Goal: Task Accomplishment & Management: Complete application form

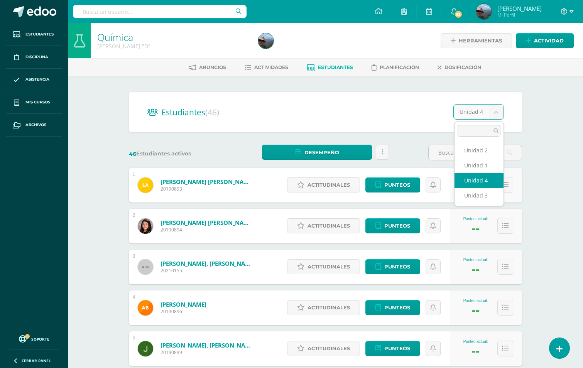
select select "/dashboard/teacher/section/6502/students/?unit=215809"
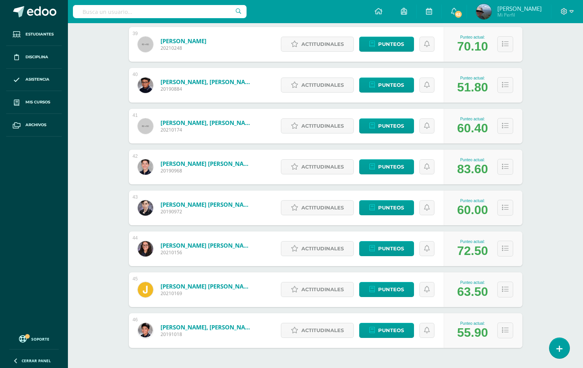
scroll to position [1725, 0]
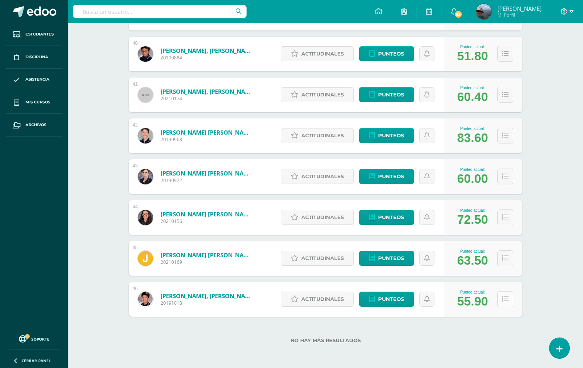
click at [506, 298] on icon at bounding box center [505, 299] width 7 height 7
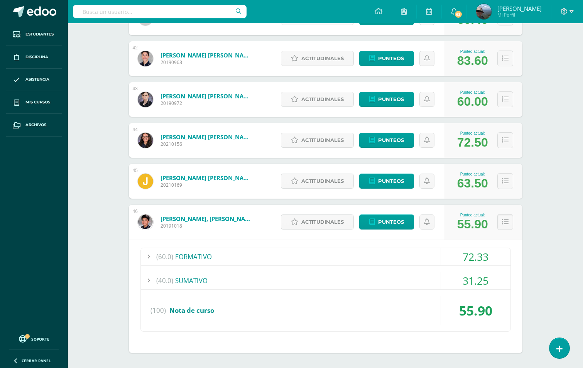
scroll to position [1838, 0]
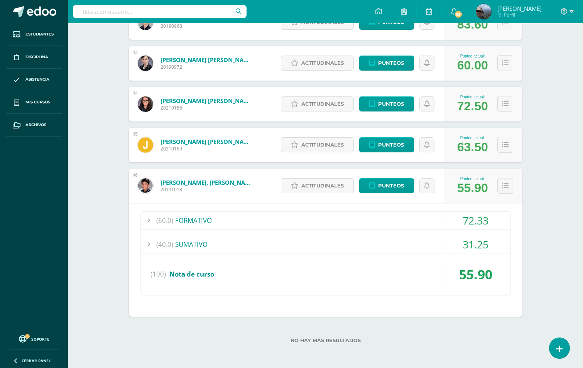
click at [203, 224] on div "(60.0) FORMATIVO" at bounding box center [325, 220] width 369 height 17
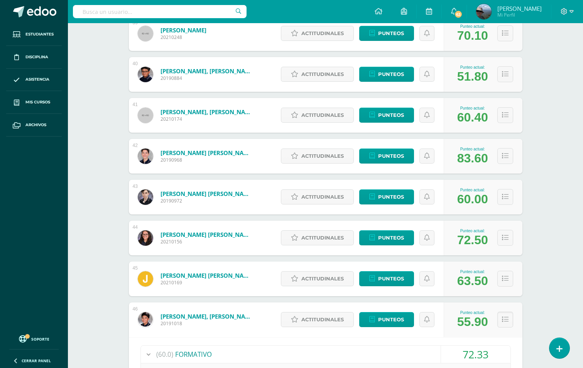
scroll to position [1568, 0]
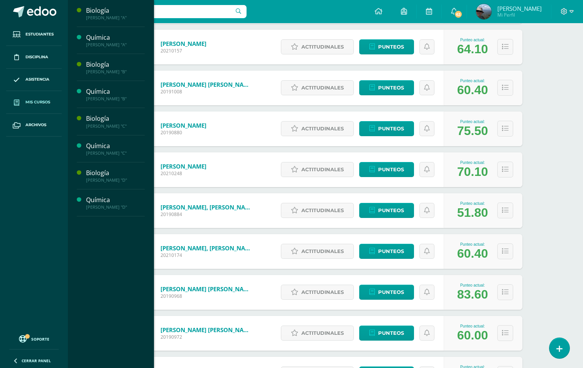
click at [41, 102] on span "Mis cursos" at bounding box center [37, 102] width 25 height 6
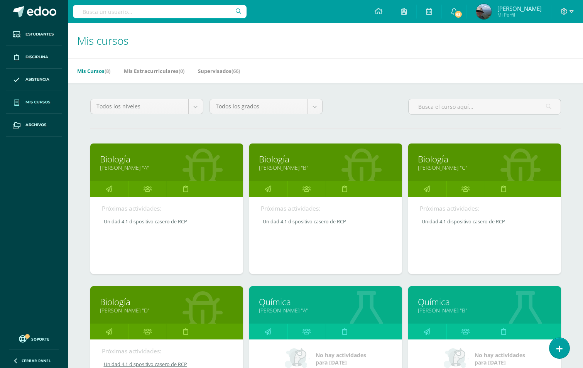
click at [393, 70] on div "Mis Cursos (8) Mis Extracurriculares (0) Supervisados (66)" at bounding box center [334, 70] width 533 height 25
click at [106, 190] on icon at bounding box center [109, 188] width 7 height 15
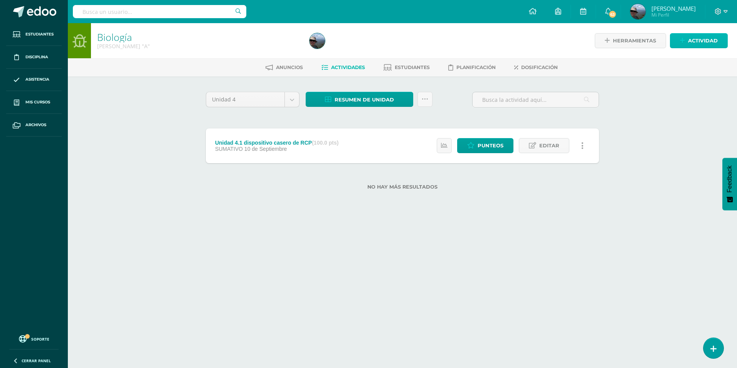
click at [588, 42] on span "Actividad" at bounding box center [703, 41] width 30 height 14
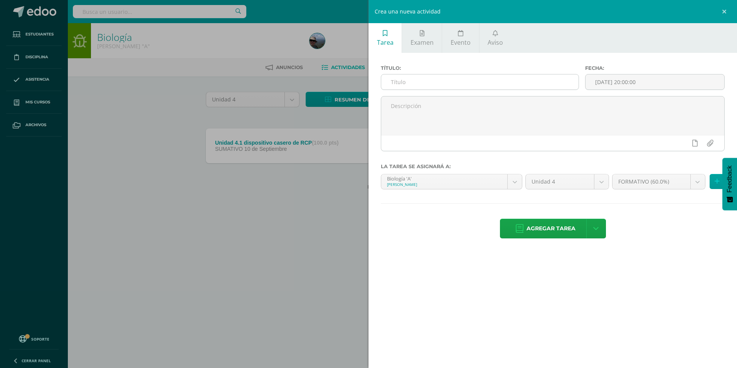
click at [422, 86] on input "text" at bounding box center [479, 81] width 197 height 15
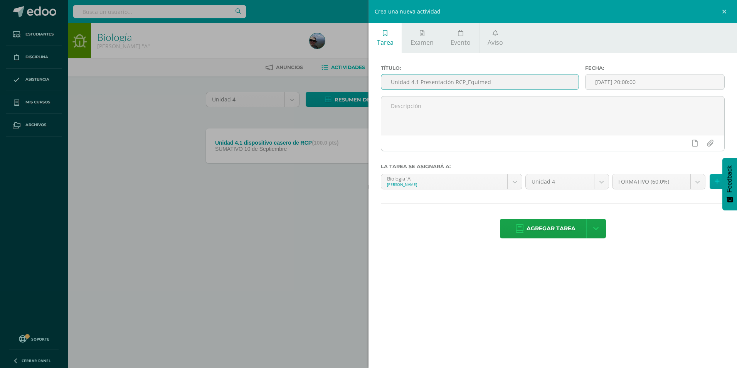
type input "Unidad 4.1 Presentación RCP_Equimed"
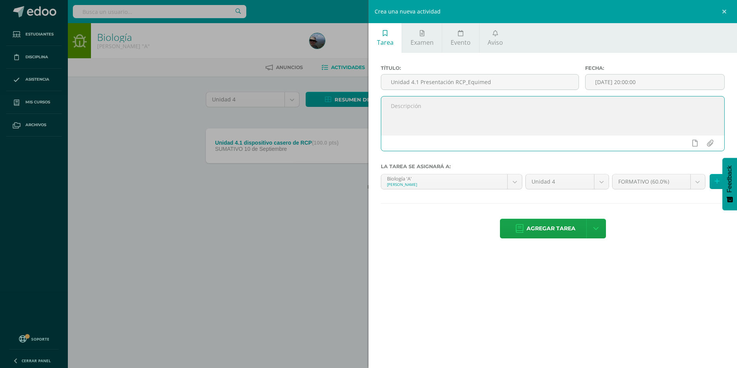
drag, startPoint x: 471, startPoint y: 84, endPoint x: 591, endPoint y: 120, distance: 124.8
click at [588, 120] on textarea at bounding box center [552, 115] width 343 height 39
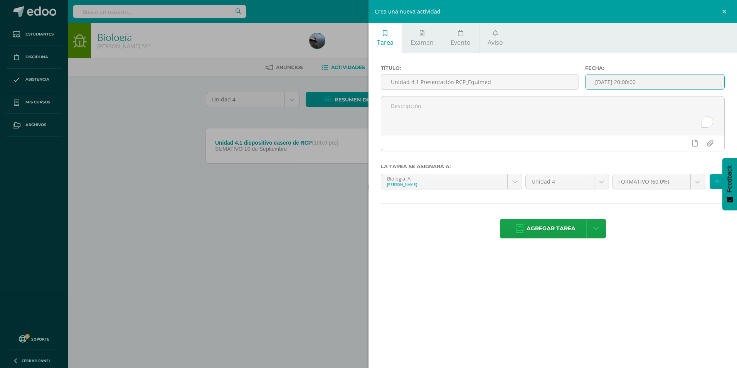
click at [588, 79] on input "[DATE] 20:00:00" at bounding box center [655, 81] width 139 height 15
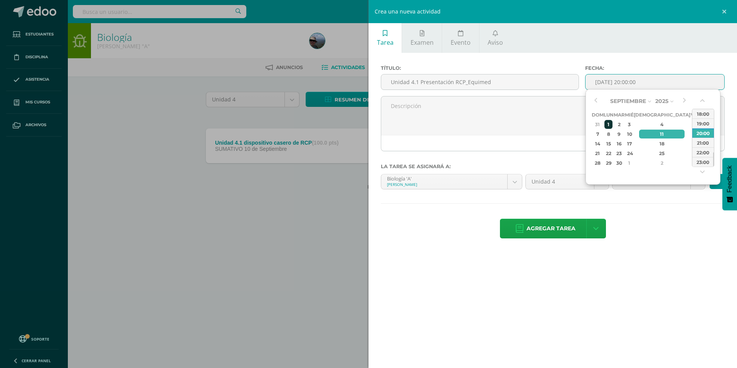
click at [588, 127] on div "1" at bounding box center [609, 124] width 8 height 9
type input "2025-09-01 20:00"
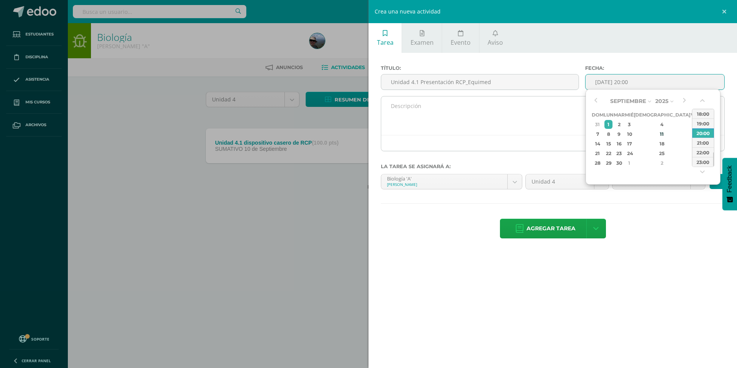
click at [522, 130] on textarea "To enrich screen reader interactions, please activate Accessibility in Grammarl…" at bounding box center [552, 115] width 343 height 39
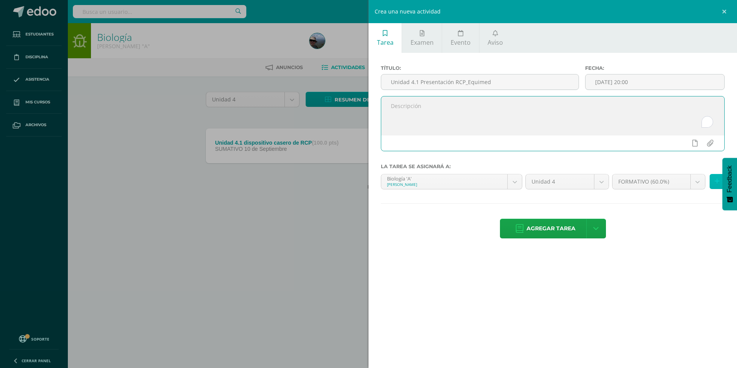
click at [588, 184] on icon at bounding box center [717, 181] width 5 height 7
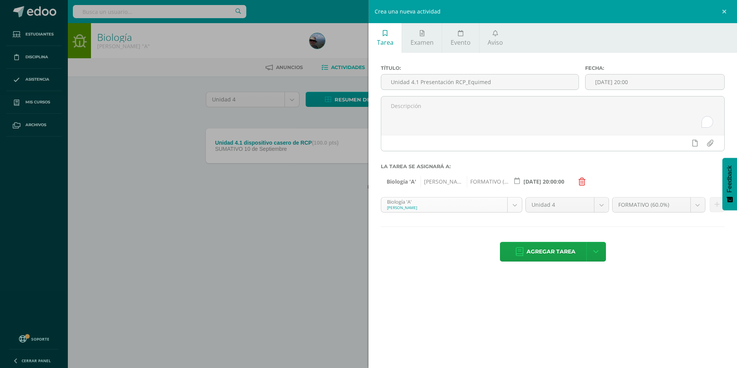
click at [519, 204] on body "Estudiantes Disciplina Asistencia Mis cursos Archivos Soporte Centro de ayuda Ú…" at bounding box center [368, 107] width 737 height 214
drag, startPoint x: 716, startPoint y: 205, endPoint x: 668, endPoint y: 228, distance: 53.3
click at [588, 205] on icon at bounding box center [717, 204] width 5 height 7
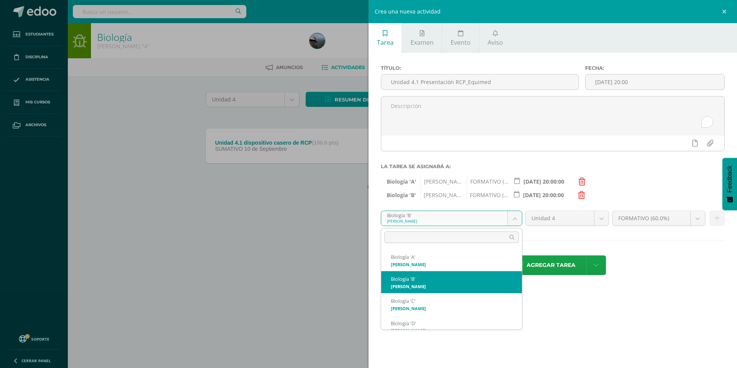
click at [512, 214] on body "Estudiantes Disciplina Asistencia Mis cursos Archivos Soporte Centro de ayuda Ú…" at bounding box center [368, 107] width 737 height 214
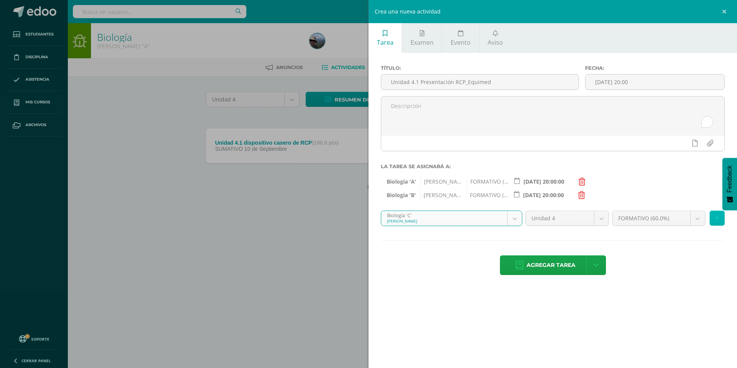
click at [588, 221] on button at bounding box center [717, 218] width 15 height 15
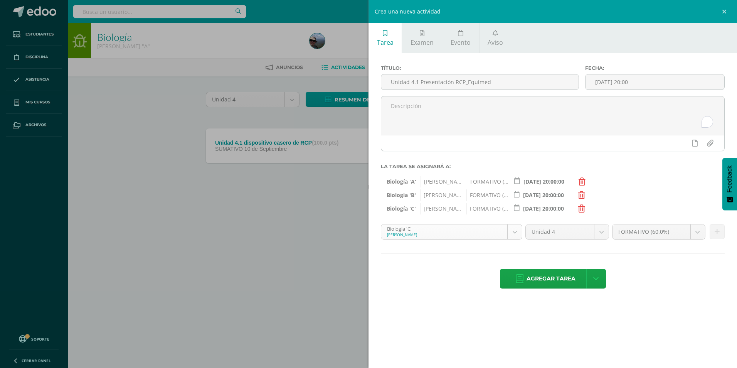
click at [516, 214] on body "Estudiantes Disciplina Asistencia Mis cursos Archivos Soporte Centro de ayuda Ú…" at bounding box center [368, 107] width 737 height 214
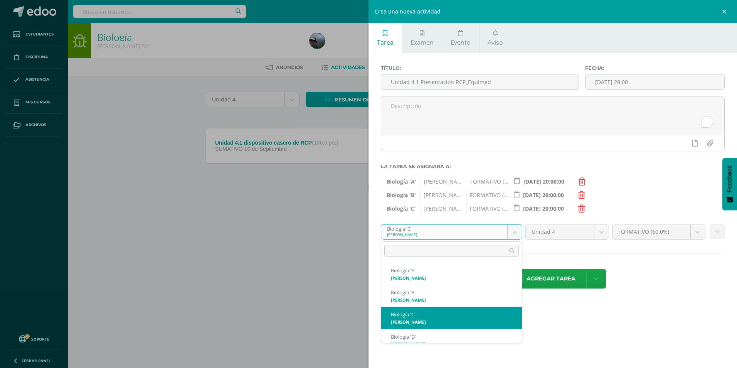
scroll to position [8, 0]
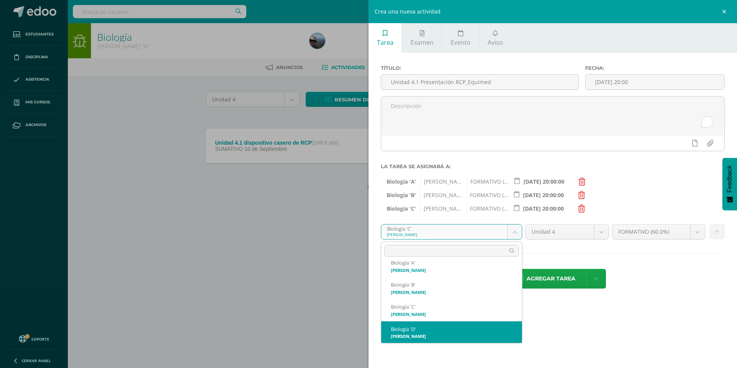
select select "215737"
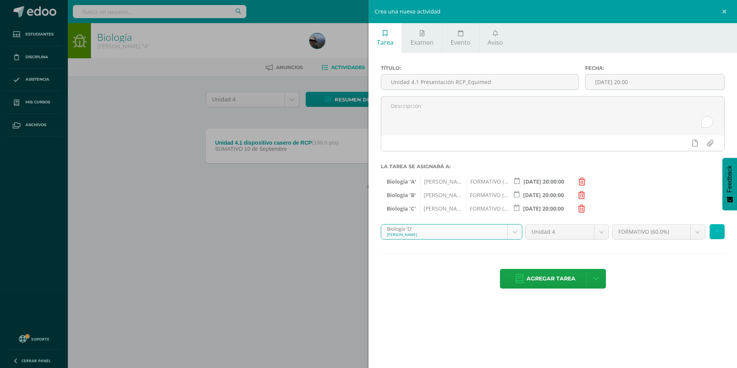
click at [588, 233] on button at bounding box center [717, 231] width 15 height 15
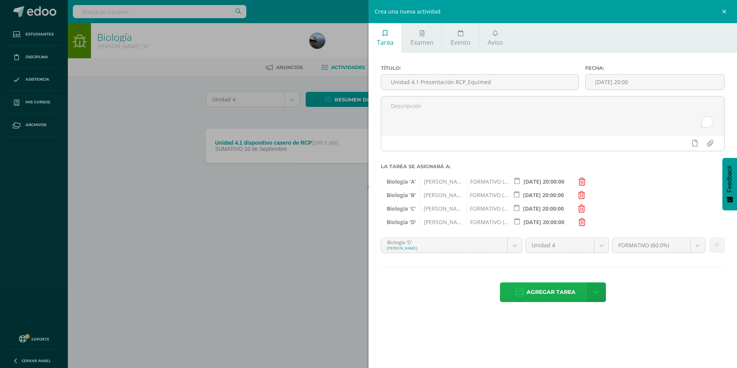
click at [538, 293] on span "Agregar tarea" at bounding box center [551, 292] width 49 height 19
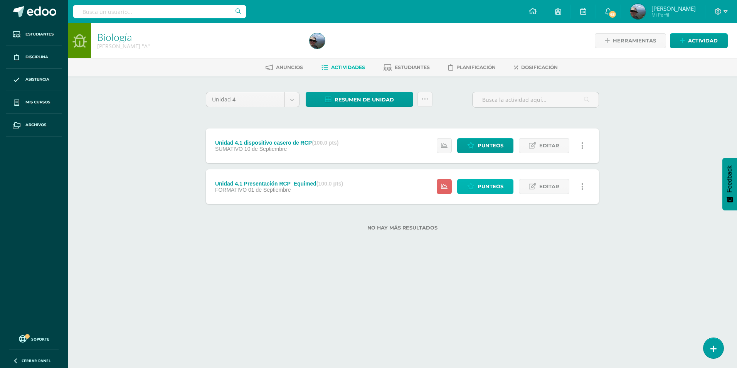
click at [481, 191] on span "Punteos" at bounding box center [491, 186] width 26 height 14
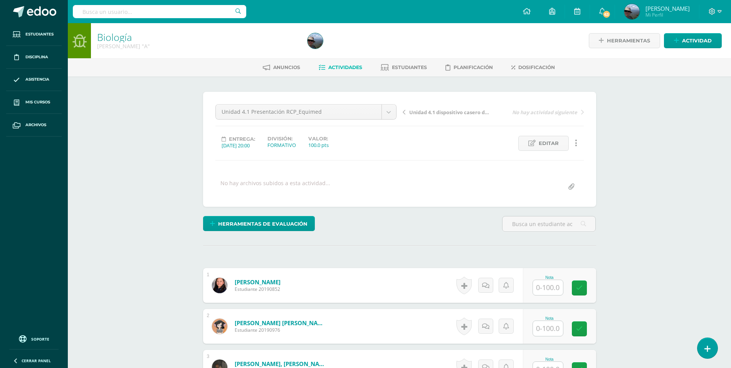
scroll to position [116, 0]
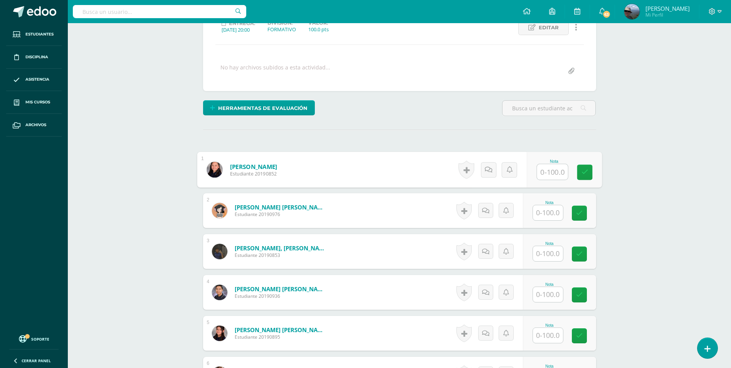
click at [544, 172] on input "text" at bounding box center [552, 171] width 31 height 15
type input "100"
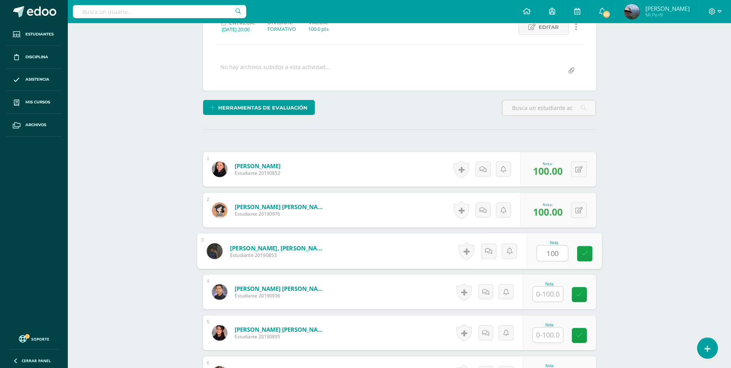
type input "100"
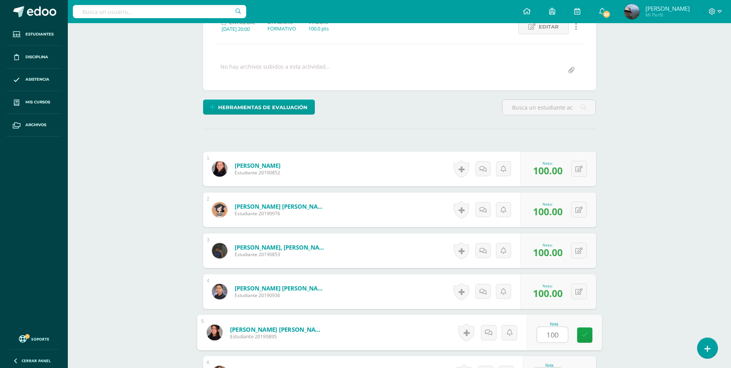
type input "100"
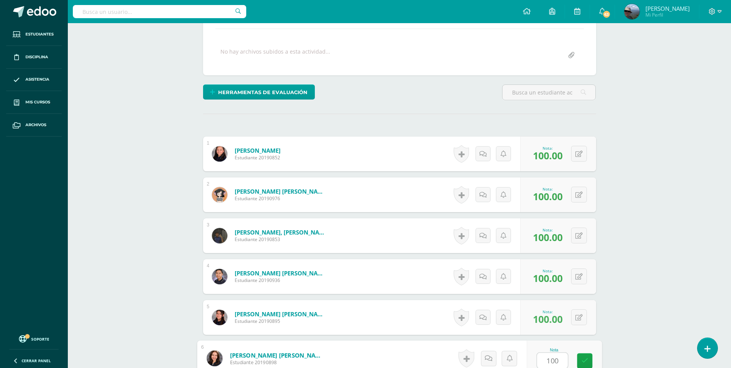
type input "100"
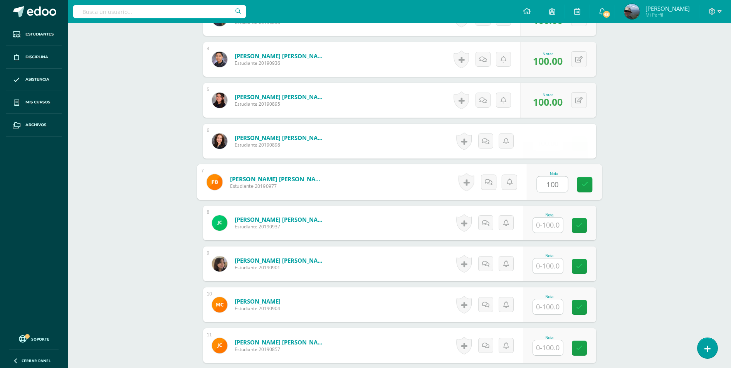
type input "100"
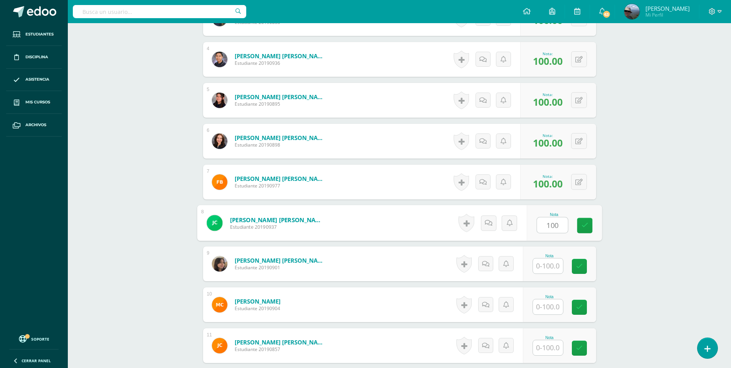
type input "100"
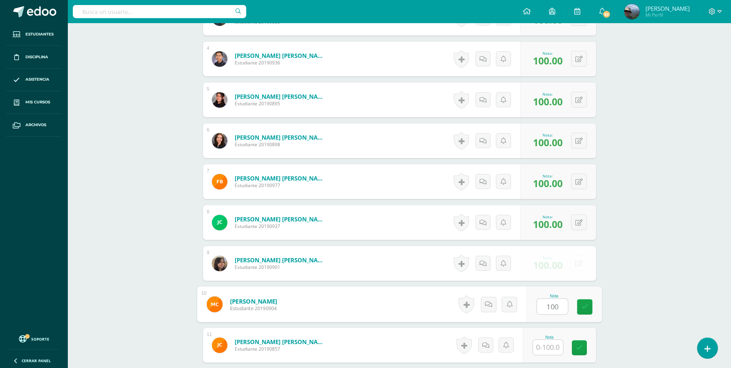
type input "100"
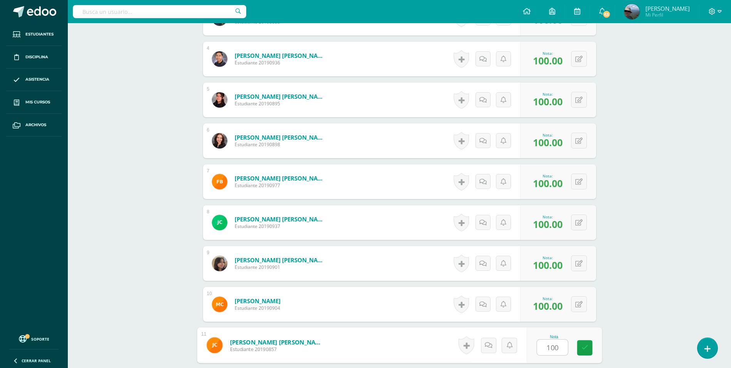
type input "100"
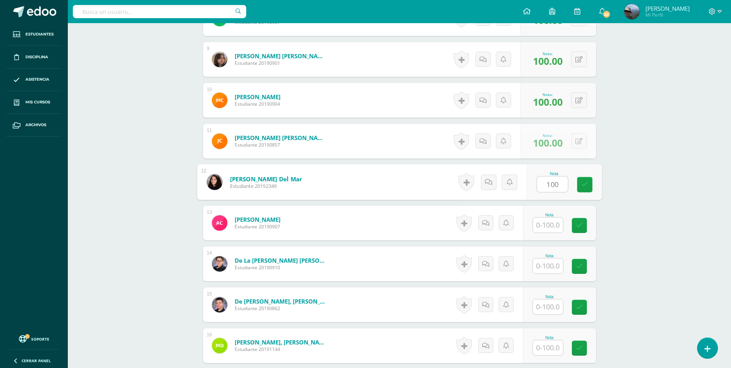
type input "100"
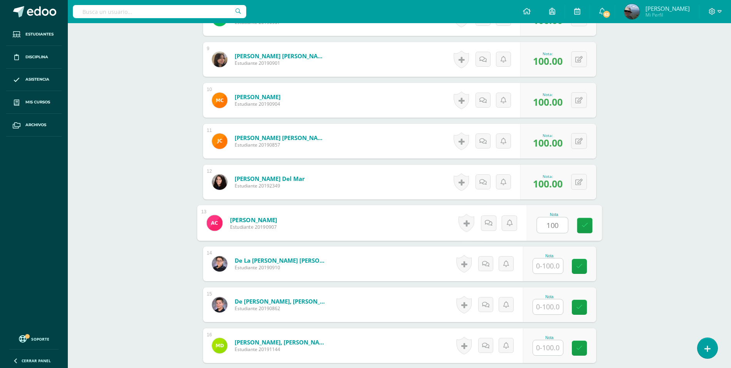
type input "100"
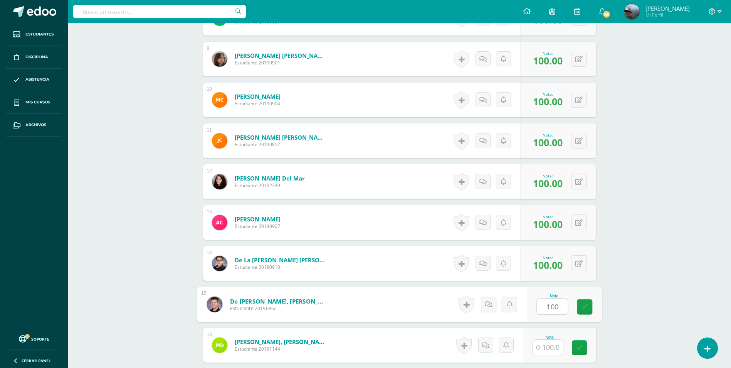
type input "100"
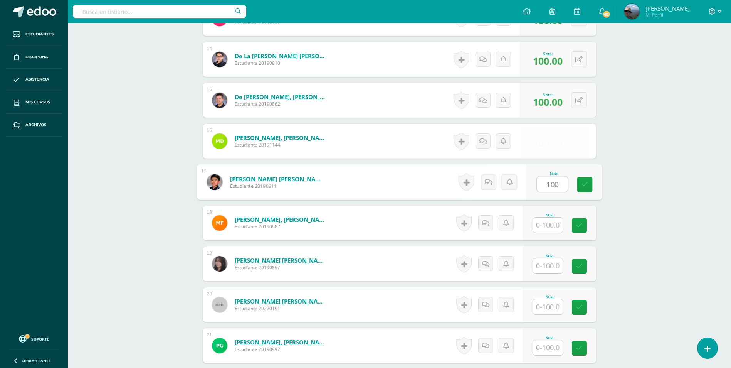
type input "100"
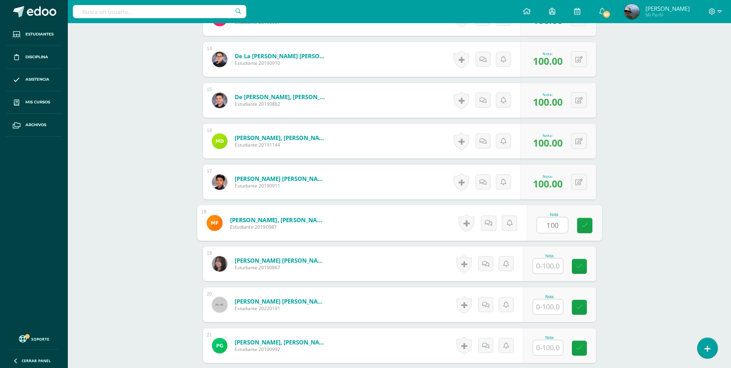
type input "100"
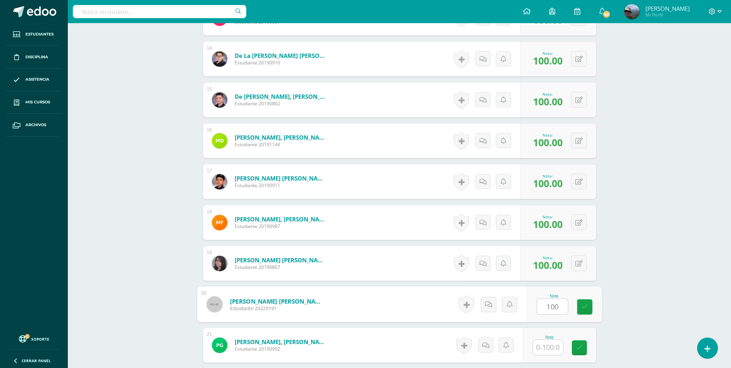
type input "100"
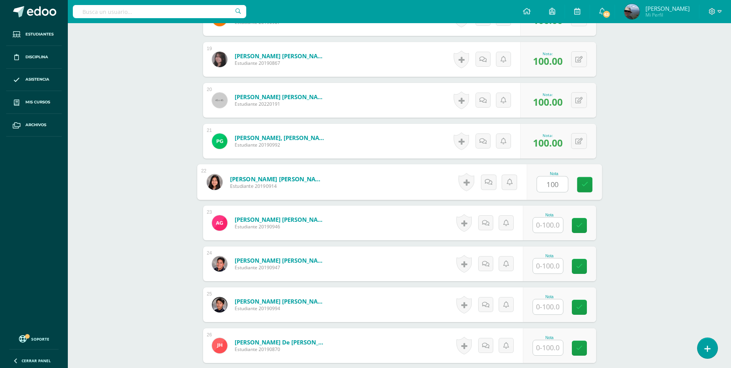
type input "100"
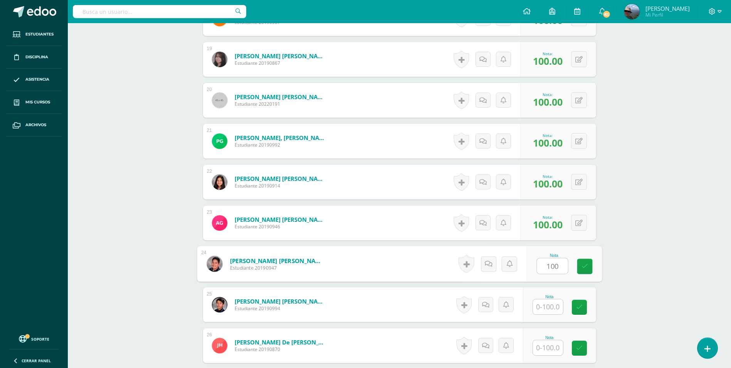
type input "100"
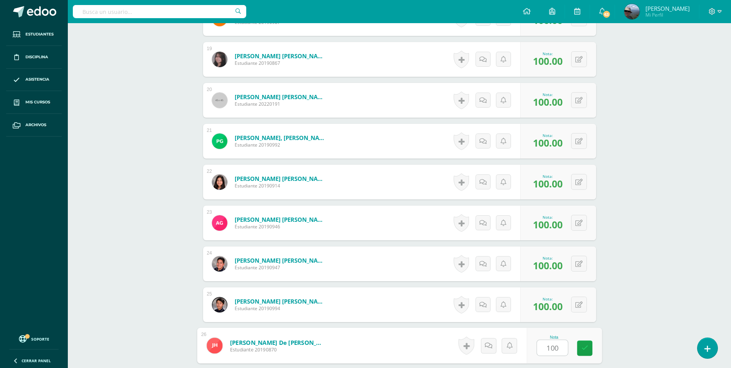
type input "100"
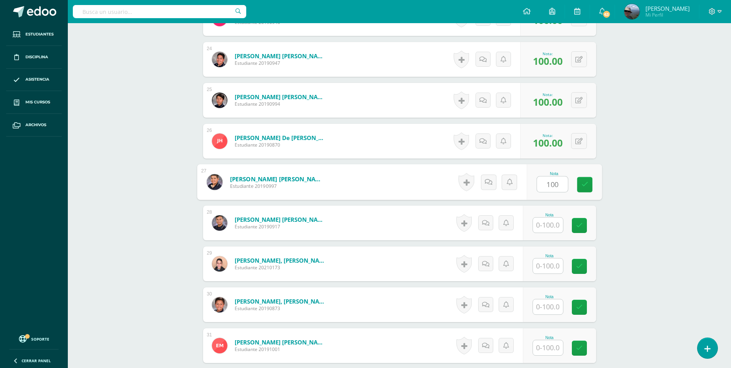
type input "100"
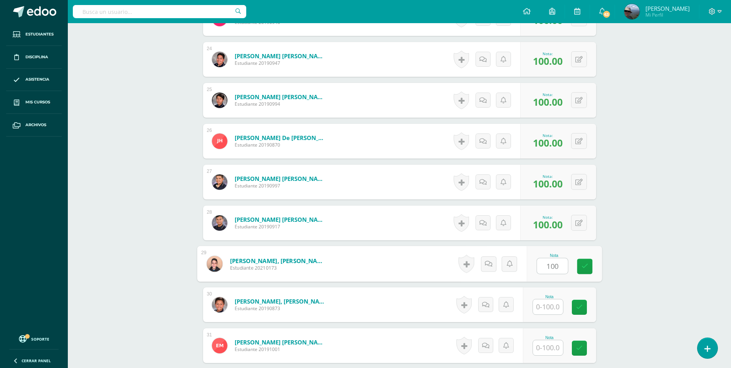
type input "100"
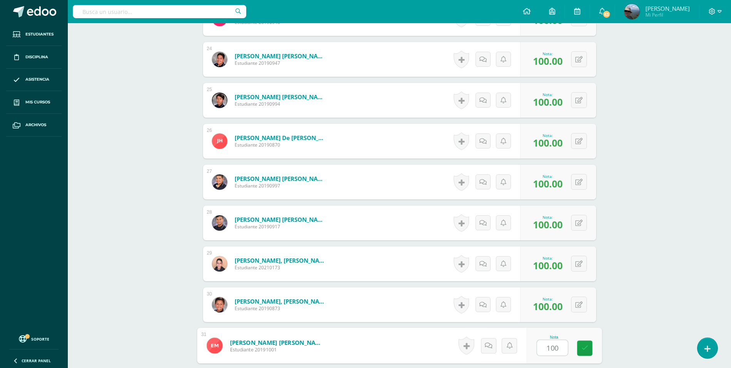
type input "100"
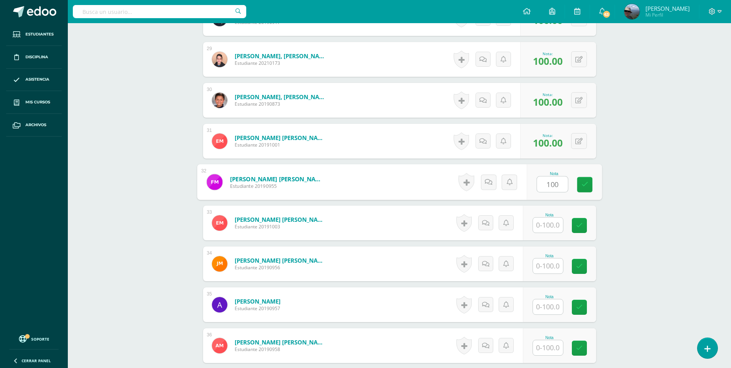
type input "100"
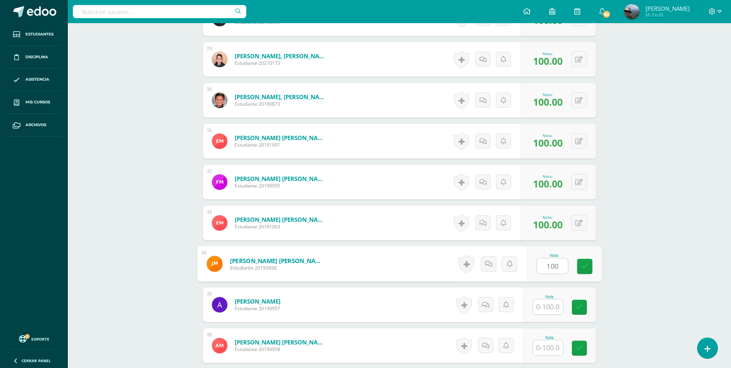
type input "100"
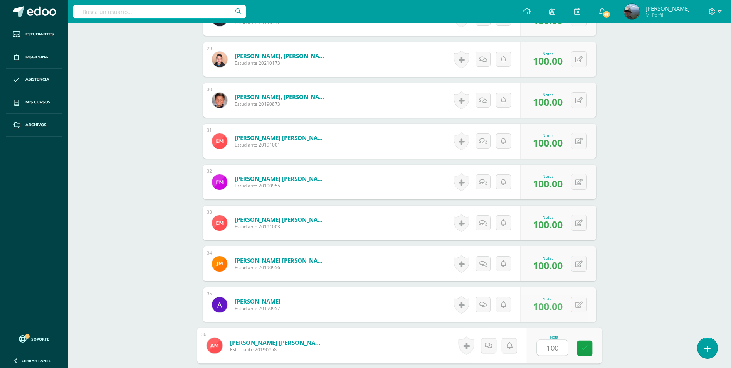
type input "100"
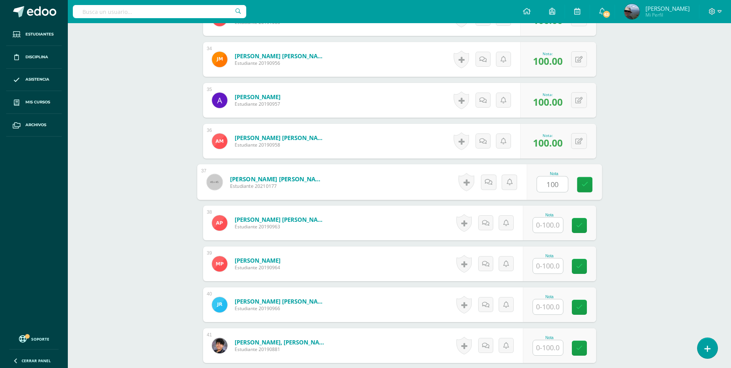
type input "100"
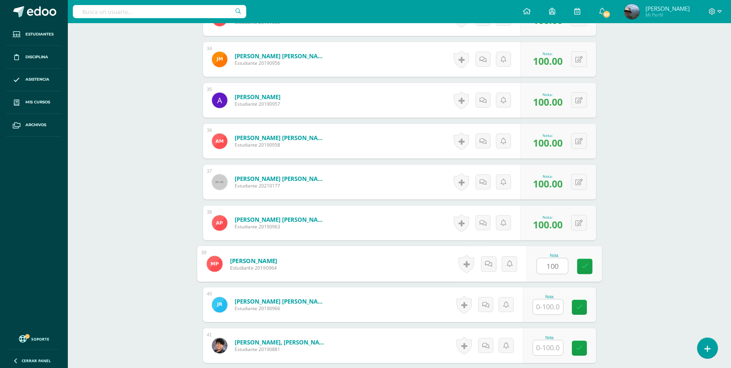
type input "100"
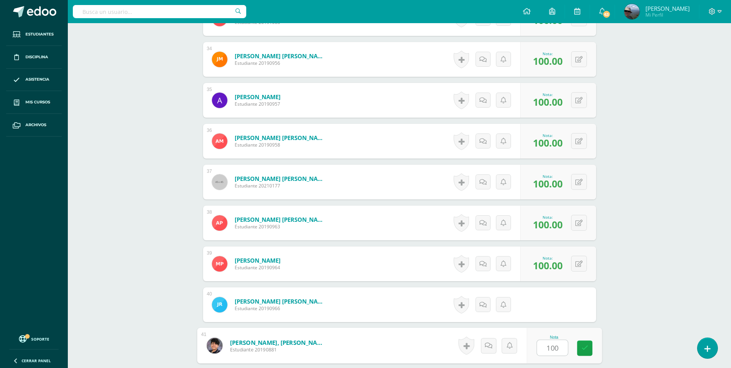
type input "100"
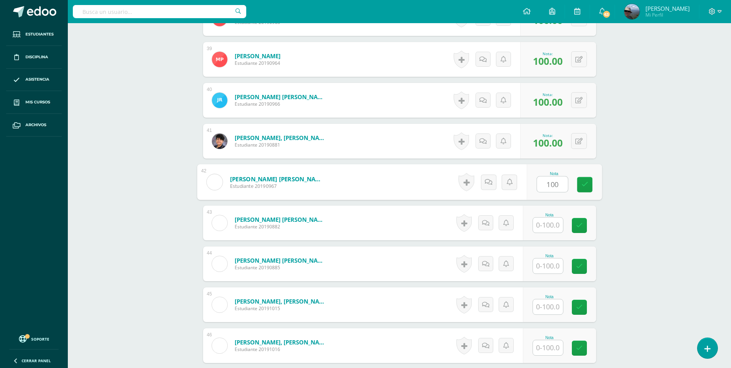
type input "100"
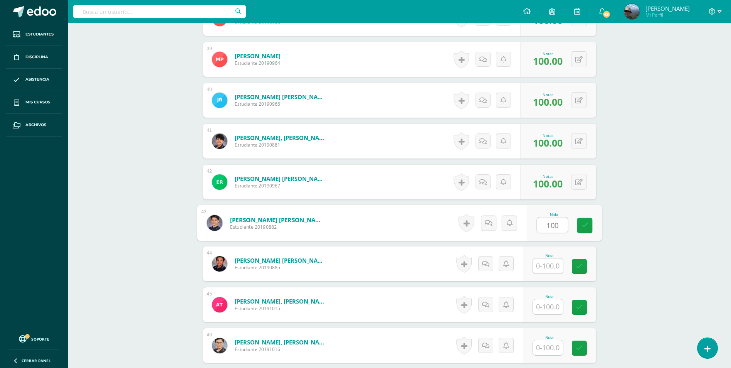
type input "100"
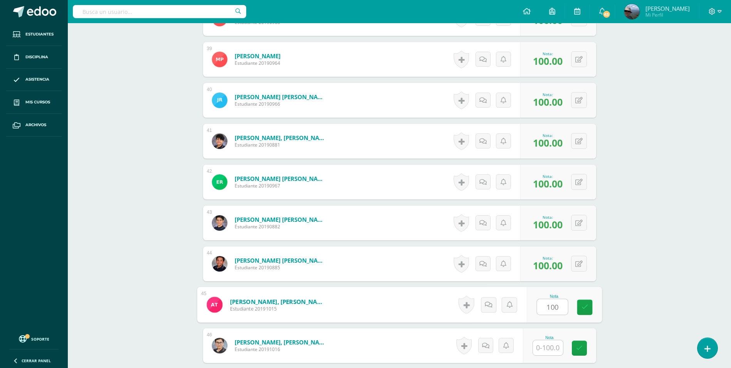
type input "100"
type input "1001"
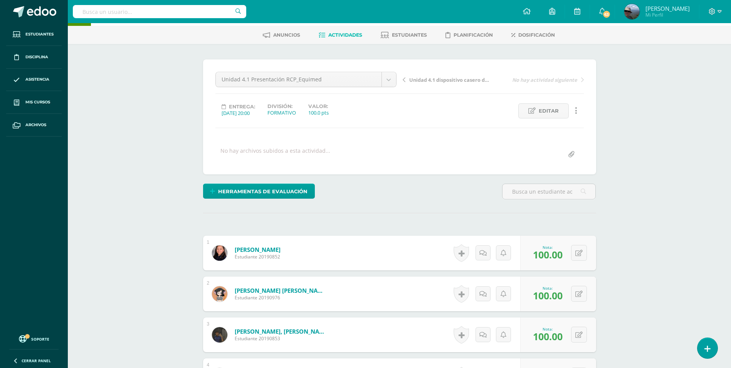
scroll to position [0, 0]
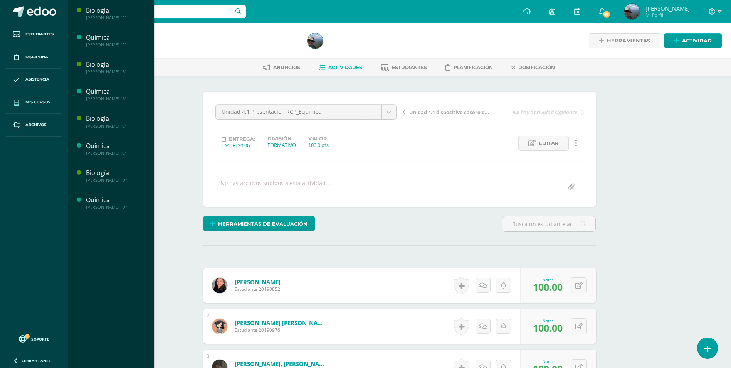
click at [40, 104] on span "Mis cursos" at bounding box center [37, 102] width 25 height 6
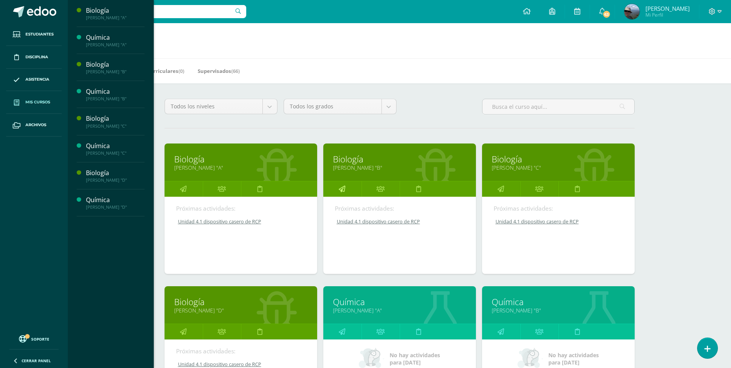
click at [349, 187] on link at bounding box center [342, 188] width 38 height 15
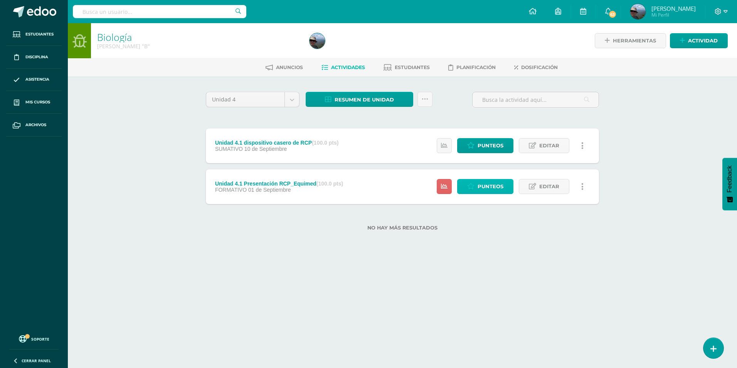
click at [494, 184] on span "Punteos" at bounding box center [491, 186] width 26 height 14
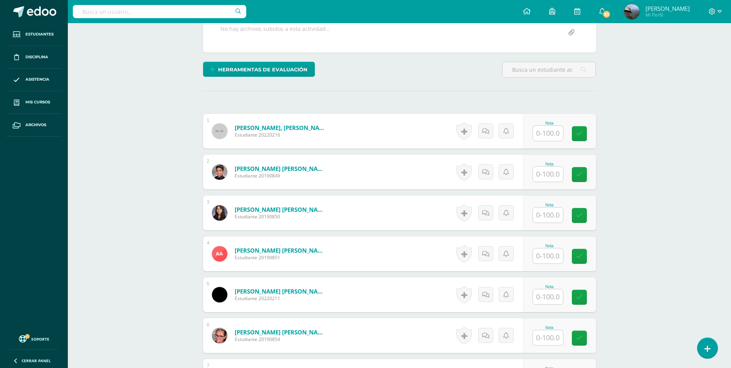
scroll to position [155, 0]
click at [549, 133] on input "text" at bounding box center [548, 132] width 30 height 15
type input "100"
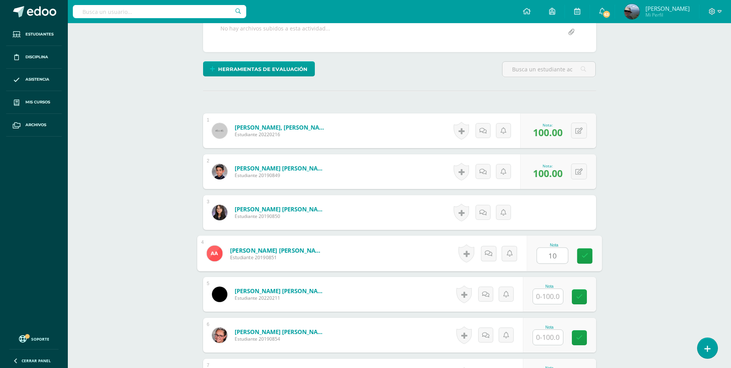
scroll to position [155, 0]
type input "100"
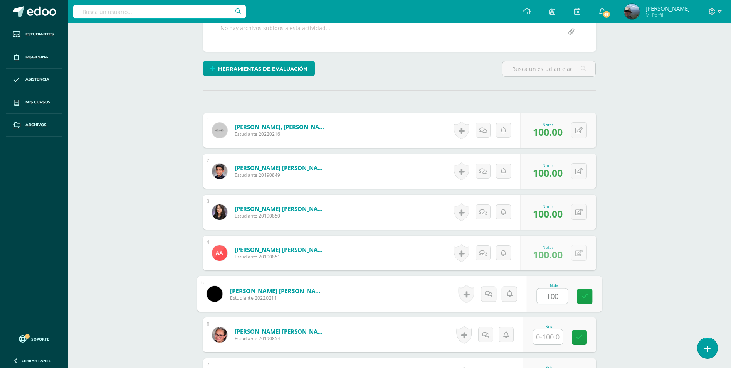
type input "100"
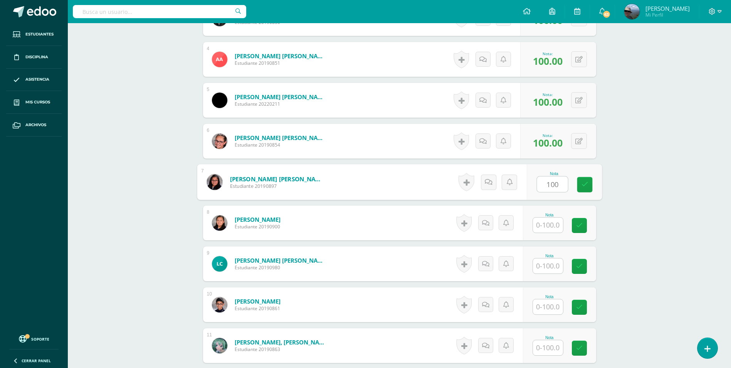
type input "100"
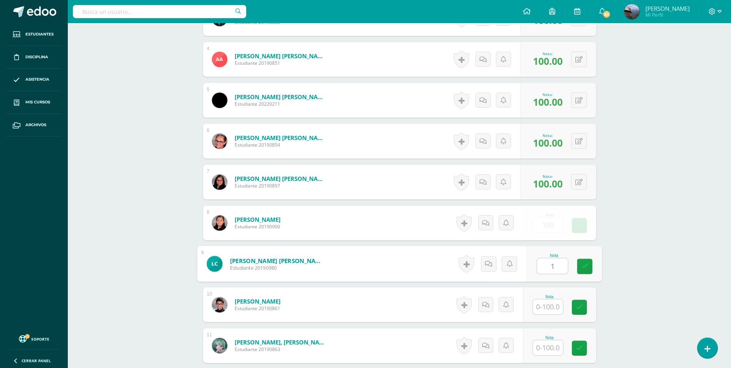
scroll to position [349, 0]
type input "100"
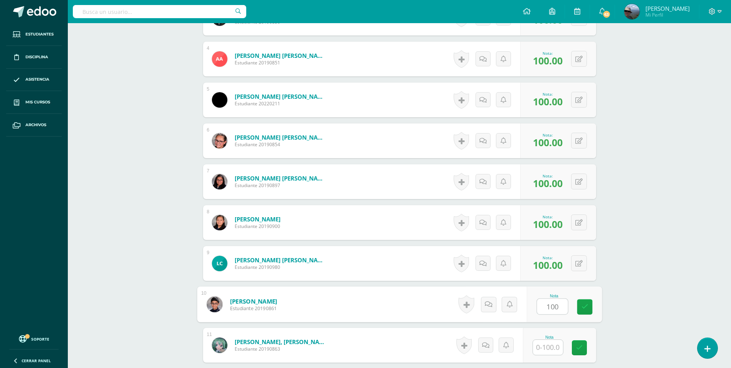
type input "100"
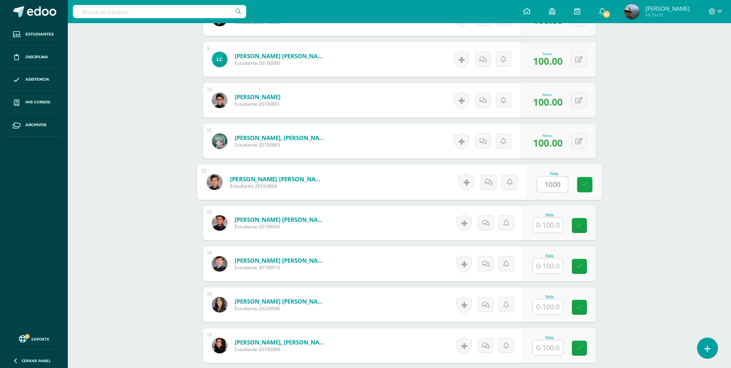
type input "1000"
type input "1"
click at [577, 181] on icon at bounding box center [579, 182] width 7 height 7
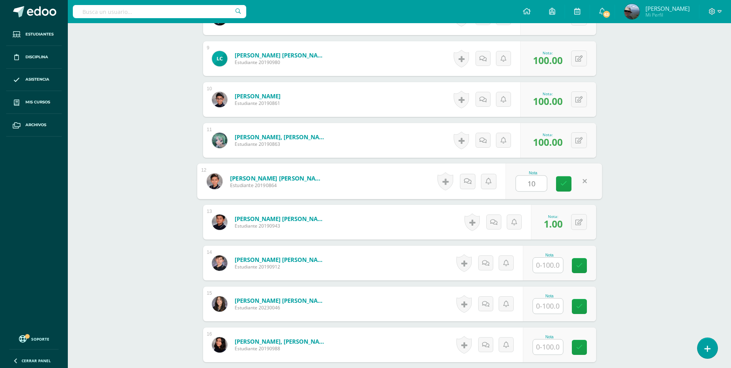
type input "100"
click at [583, 222] on button at bounding box center [584, 222] width 16 height 16
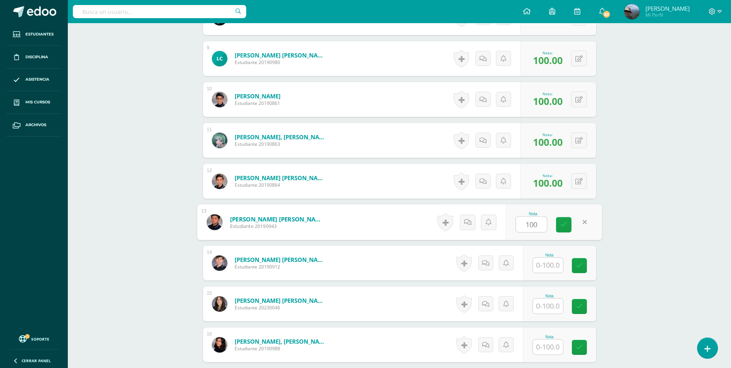
type input "100"
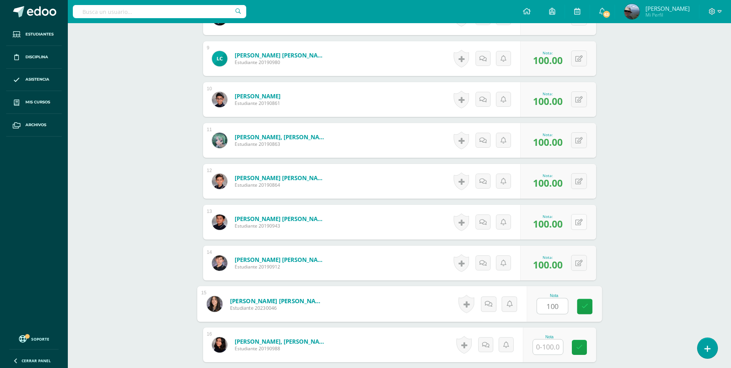
type input "100"
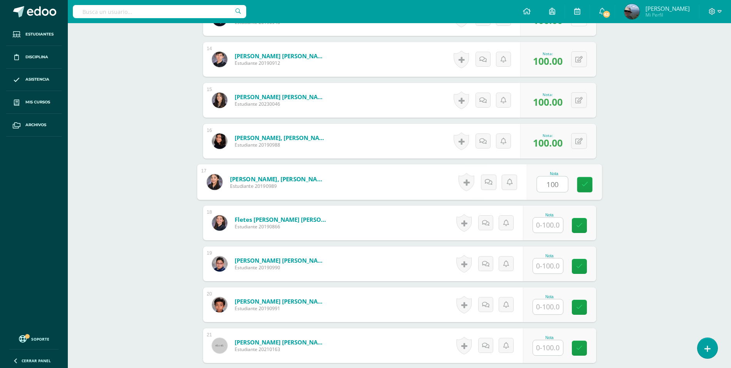
type input "100"
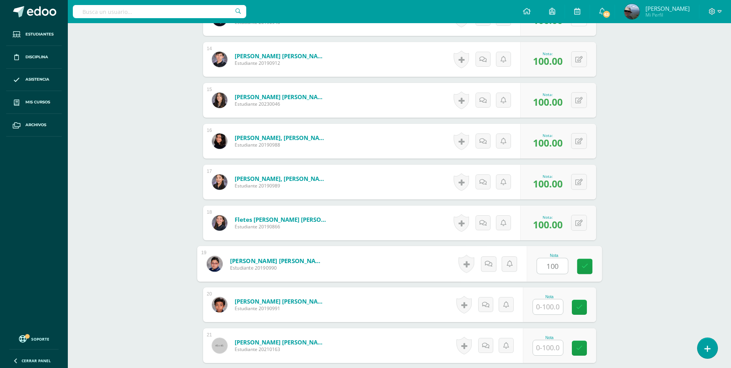
type input "100"
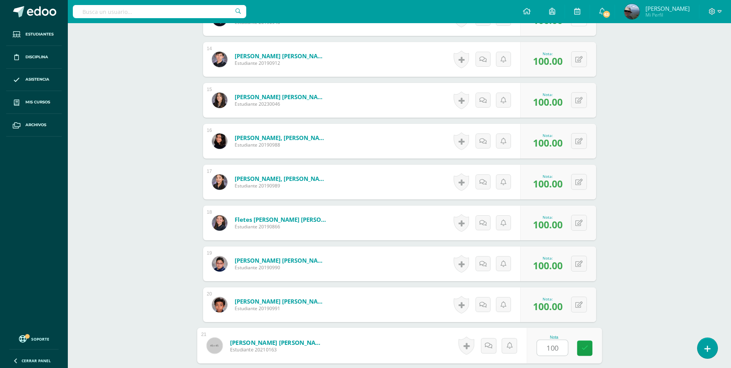
type input "100"
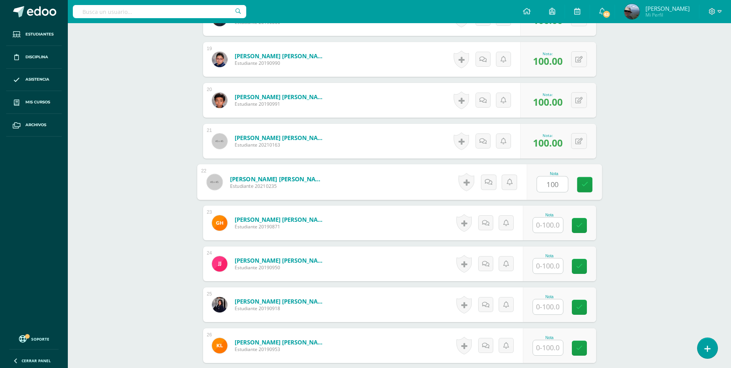
type input "100"
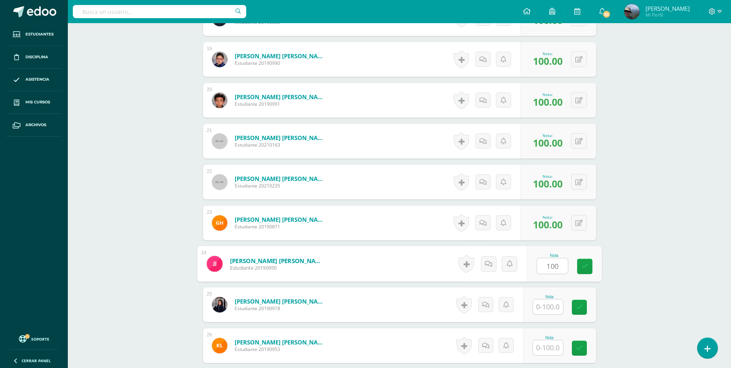
type input "100"
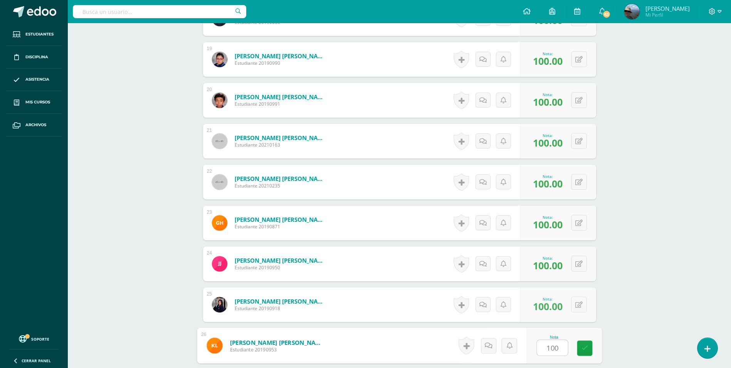
type input "100"
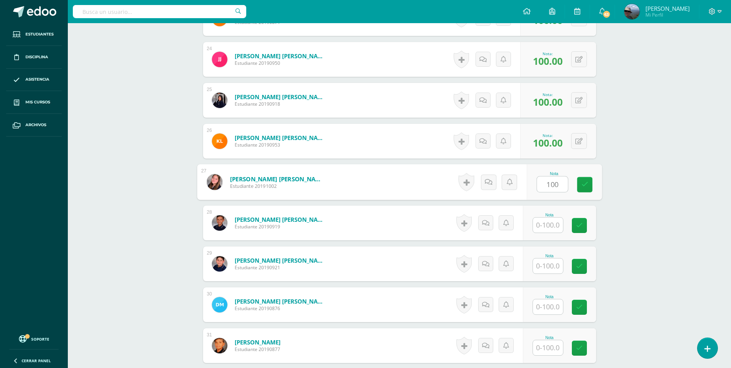
type input "100"
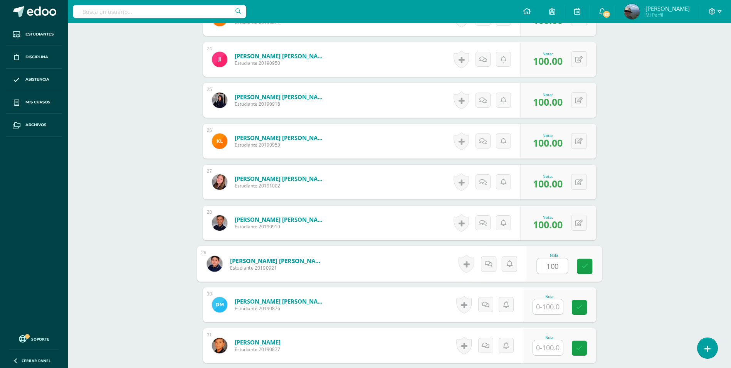
type input "100"
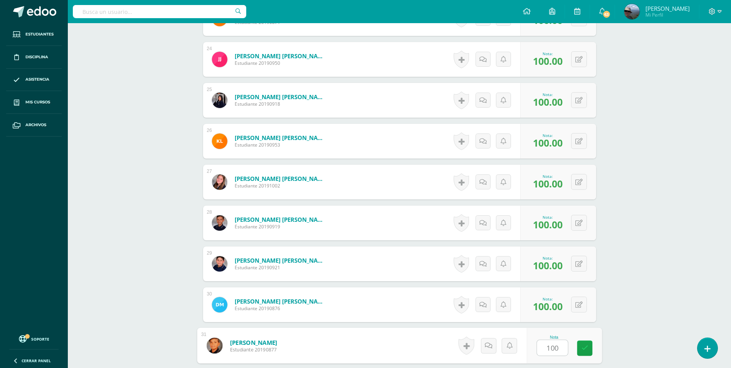
type input "100"
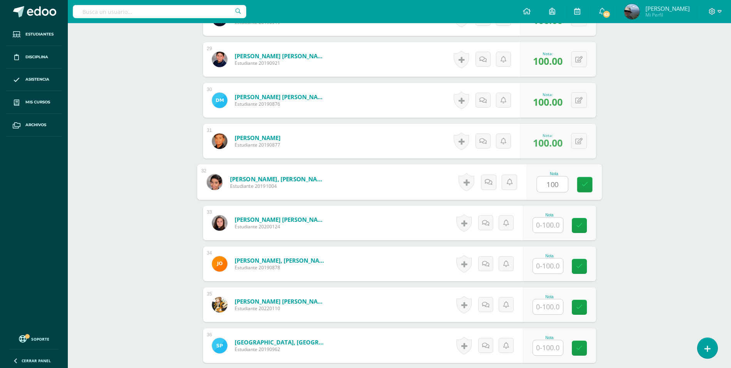
type input "100"
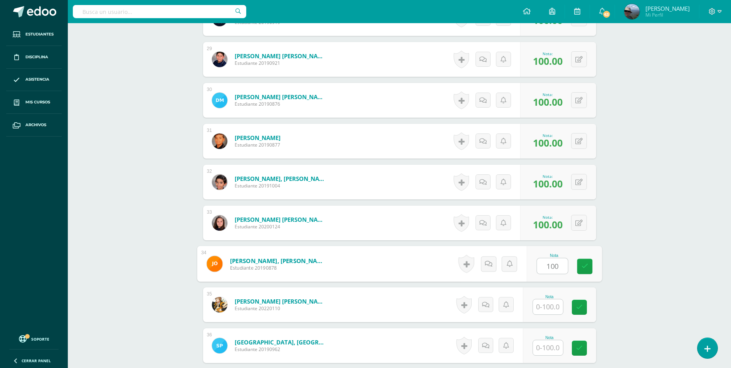
type input "100"
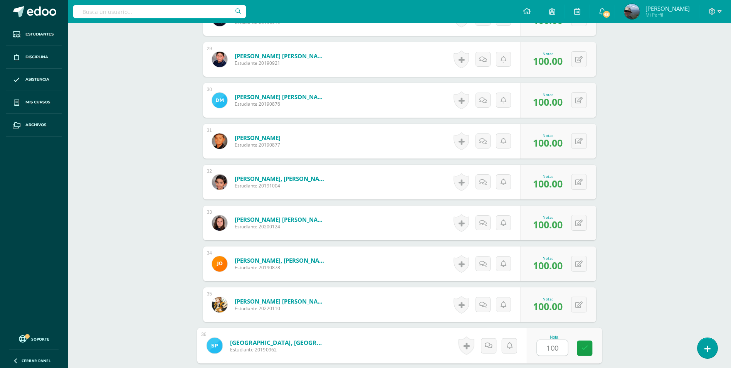
type input "100"
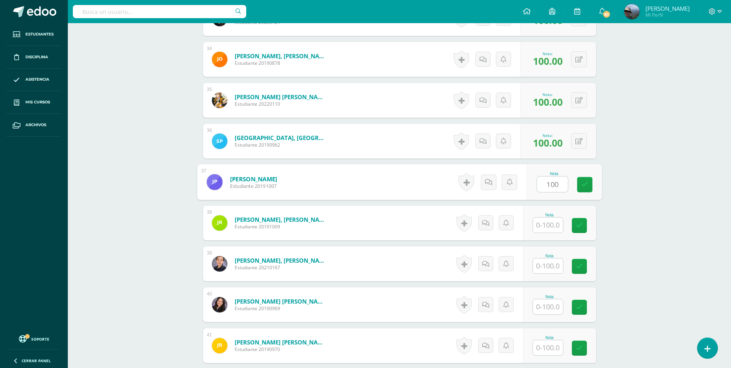
type input "100"
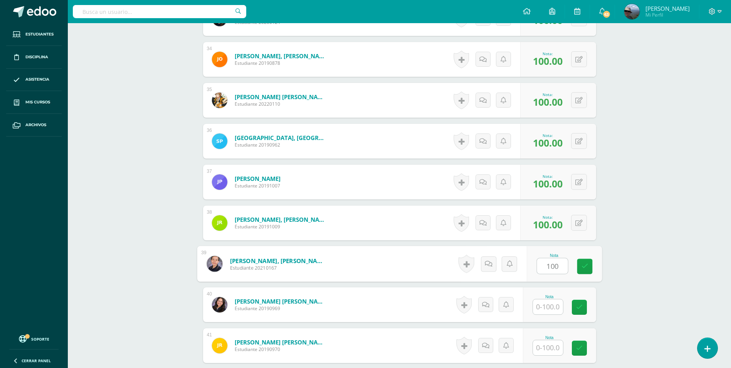
type input "100"
type input "1000"
type input "1"
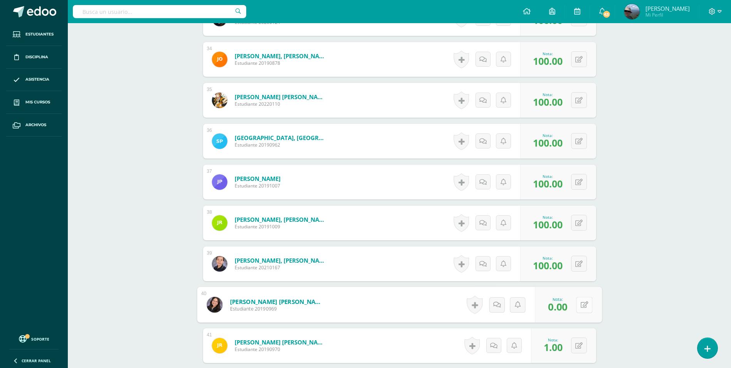
click at [581, 307] on icon at bounding box center [585, 304] width 8 height 7
type input "100"
click at [581, 346] on icon at bounding box center [579, 345] width 7 height 7
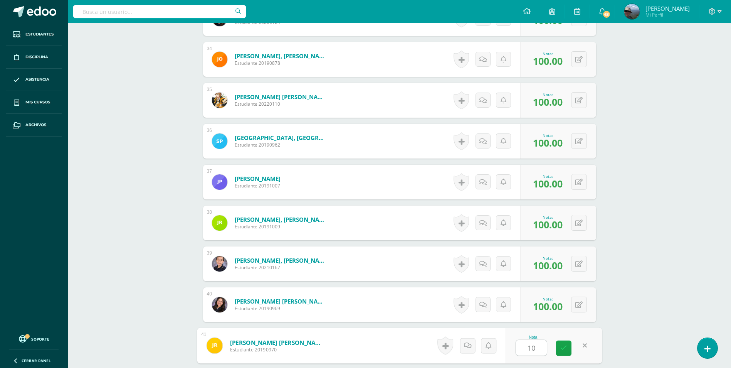
type input "100"
click at [564, 350] on icon at bounding box center [564, 348] width 7 height 7
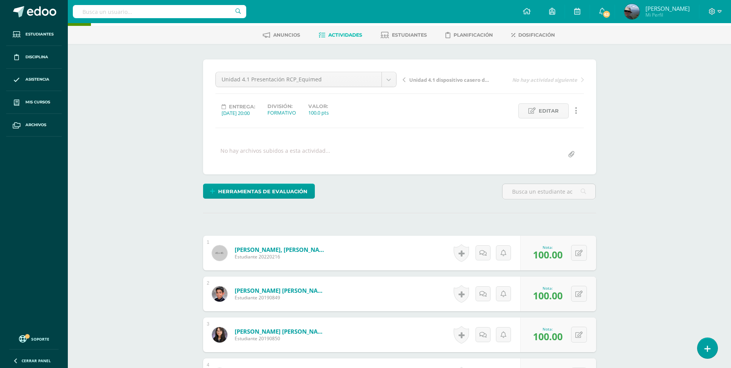
scroll to position [0, 0]
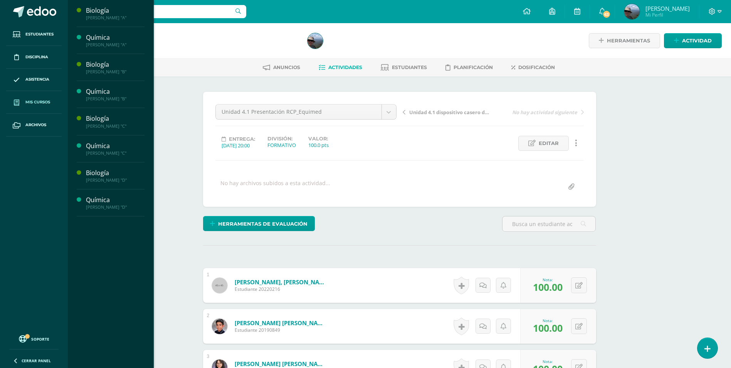
click at [48, 96] on link "Mis cursos" at bounding box center [34, 102] width 56 height 23
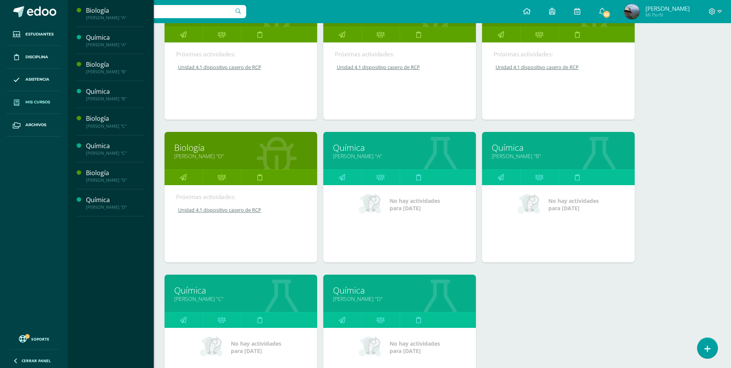
scroll to position [39, 0]
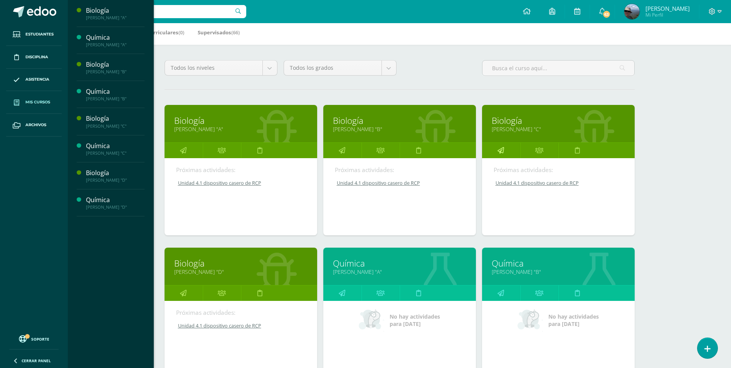
click at [500, 150] on icon at bounding box center [501, 150] width 7 height 15
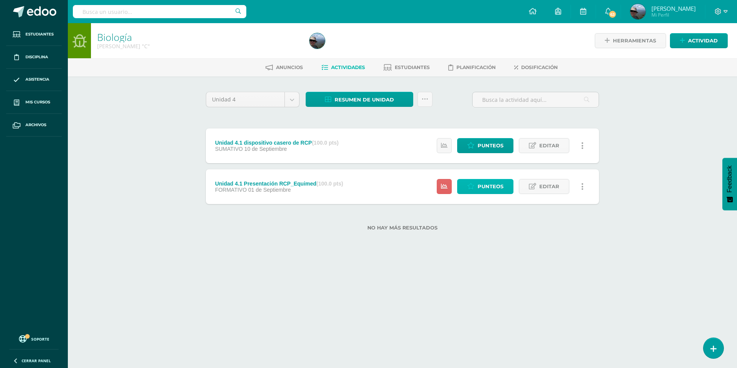
click at [483, 187] on span "Punteos" at bounding box center [491, 186] width 26 height 14
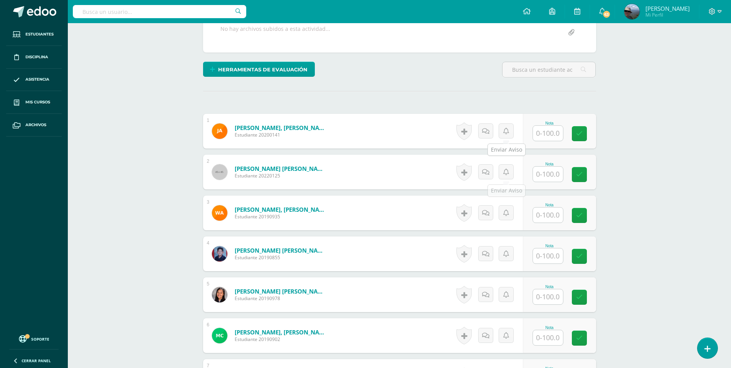
scroll to position [155, 0]
click at [543, 135] on input "text" at bounding box center [548, 132] width 30 height 15
type input "100"
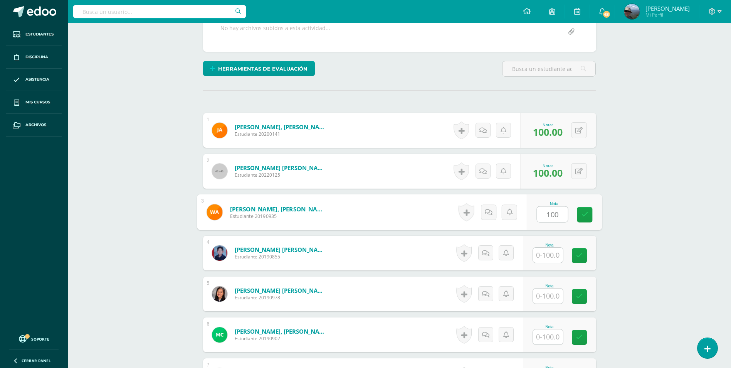
type input "100"
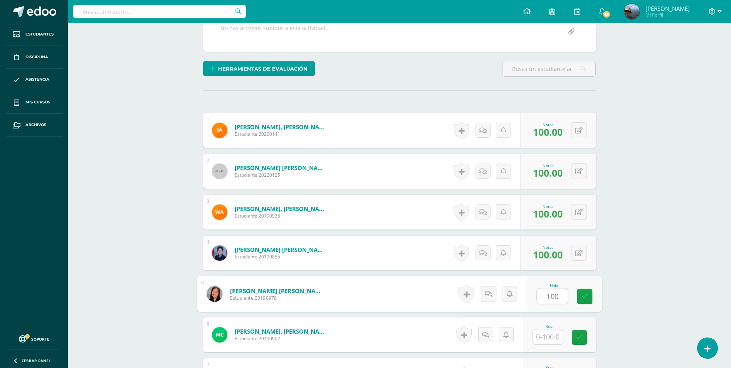
type input "100"
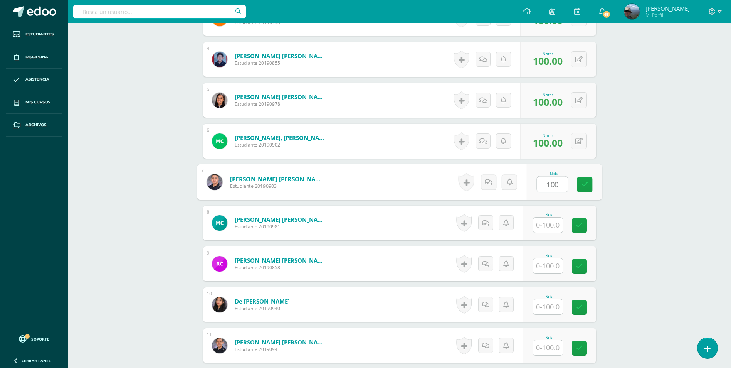
type input "100"
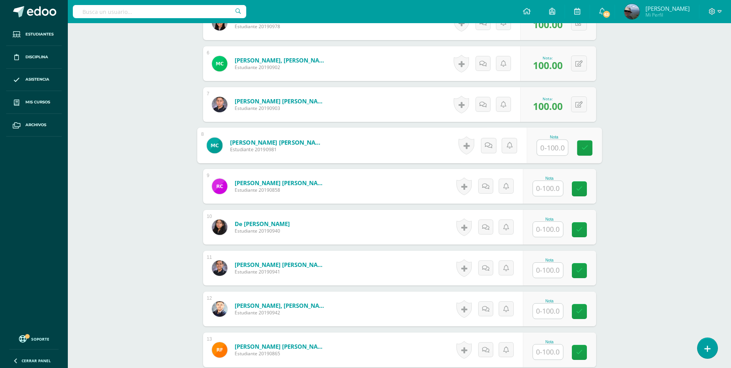
scroll to position [426, 0]
click at [546, 186] on input "text" at bounding box center [548, 187] width 30 height 15
type input "100"
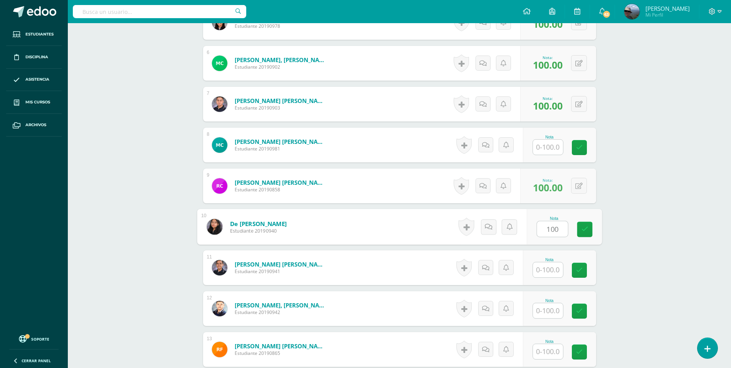
type input "100"
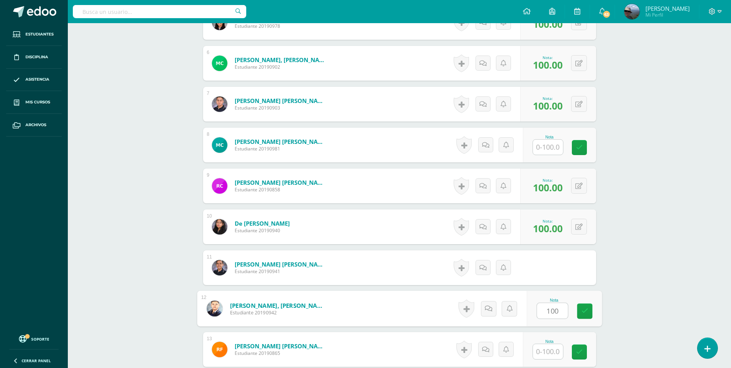
type input "100"
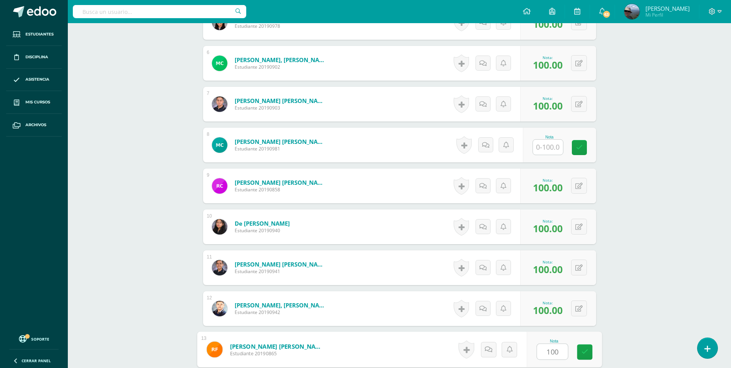
type input "100"
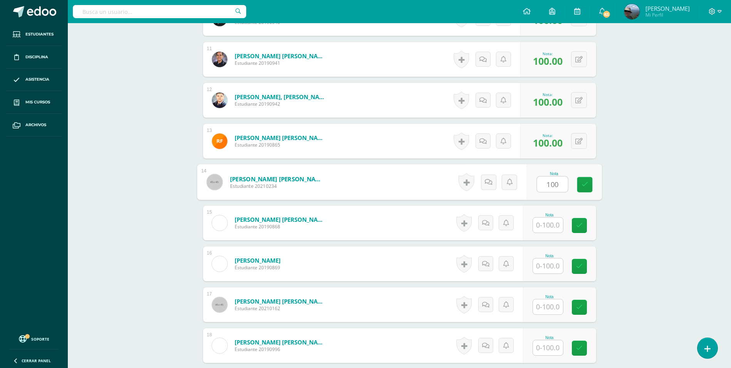
type input "100"
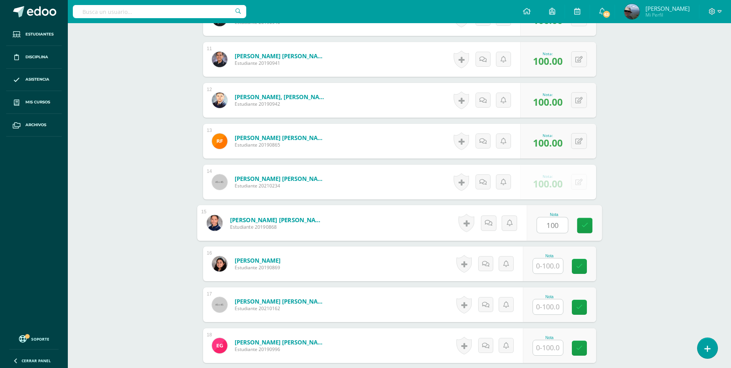
type input "100"
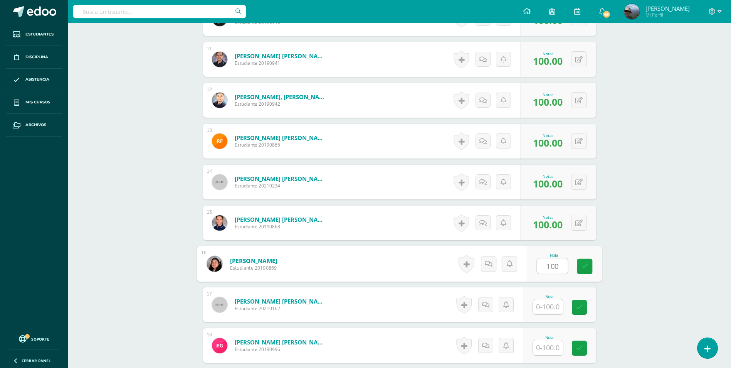
type input "100"
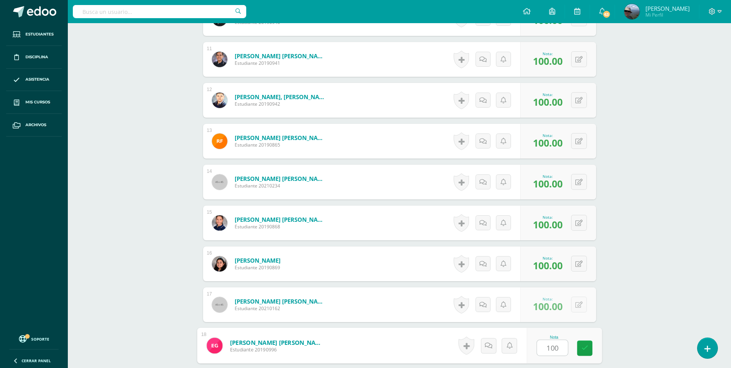
type input "100"
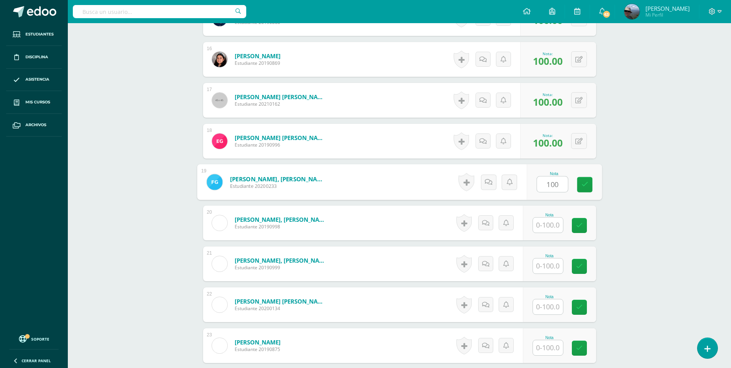
type input "100"
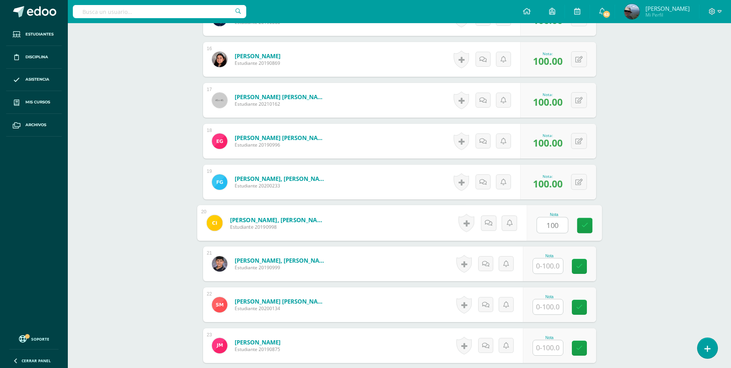
type input "100"
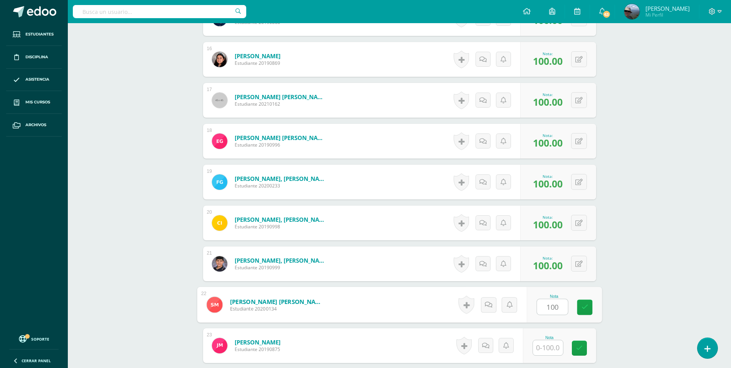
type input "100"
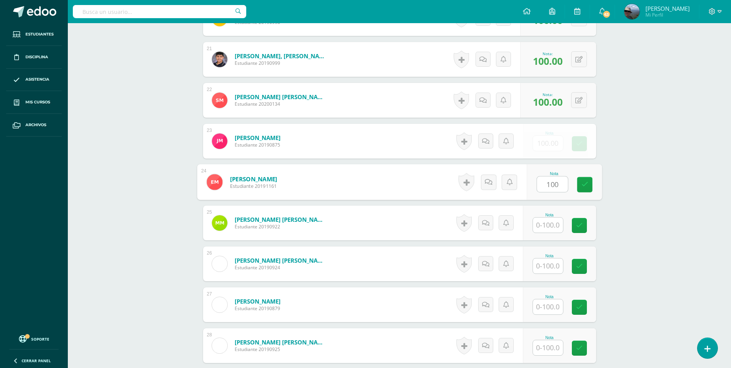
type input "100"
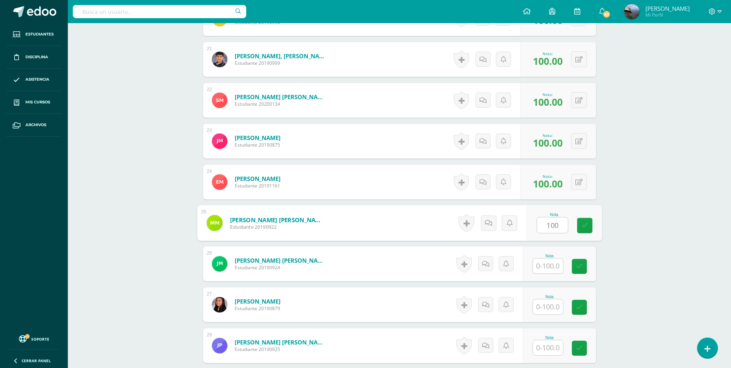
type input "100"
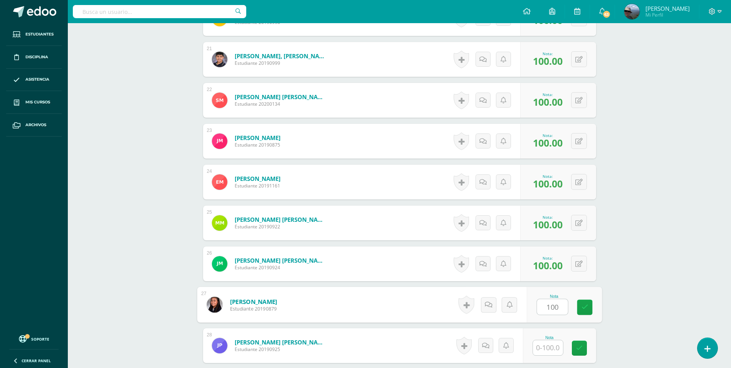
type input "100"
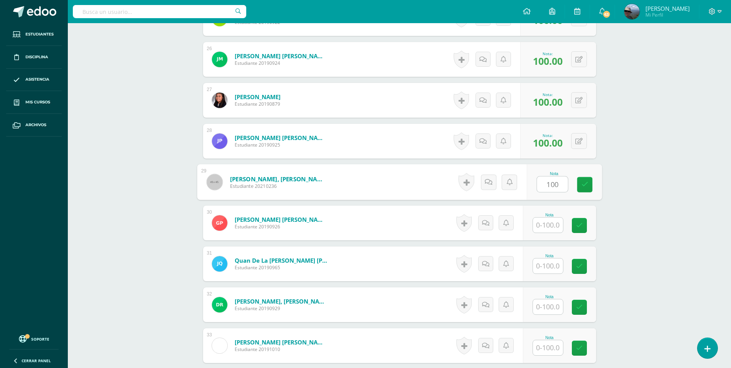
type input "100"
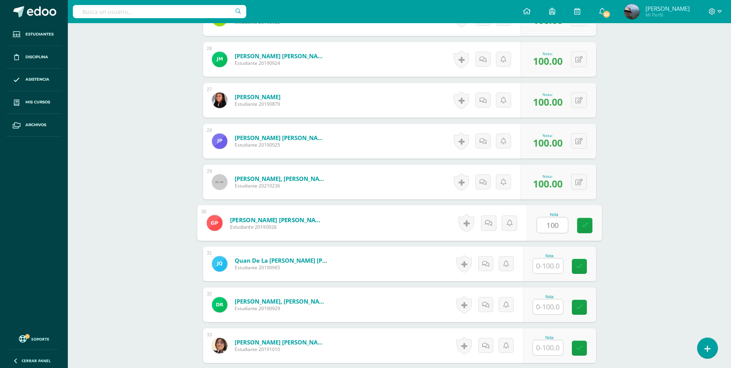
type input "100"
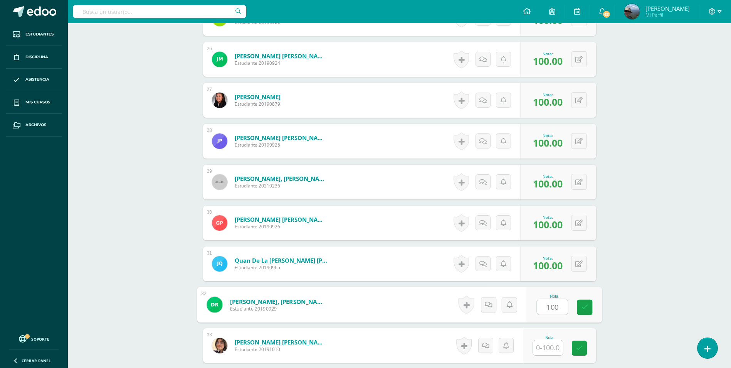
type input "100"
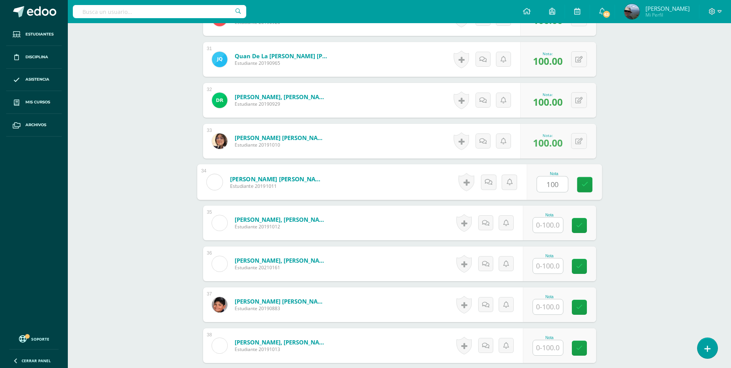
type input "100"
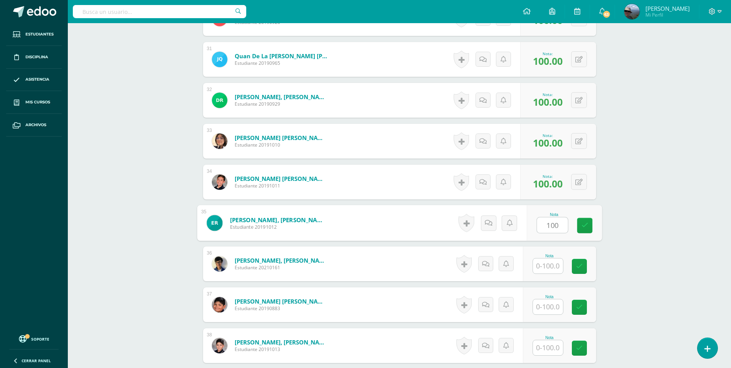
type input "100"
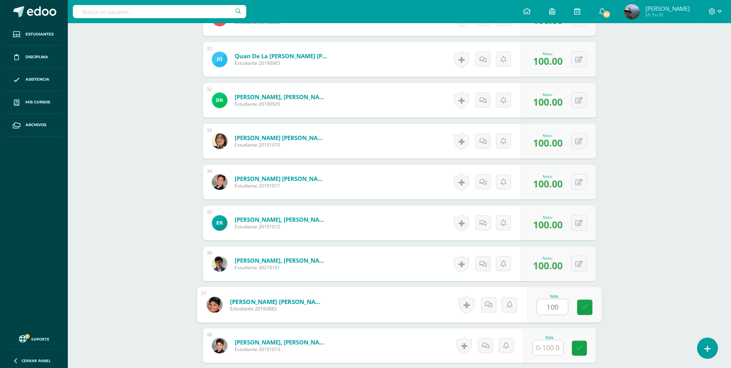
type input "100"
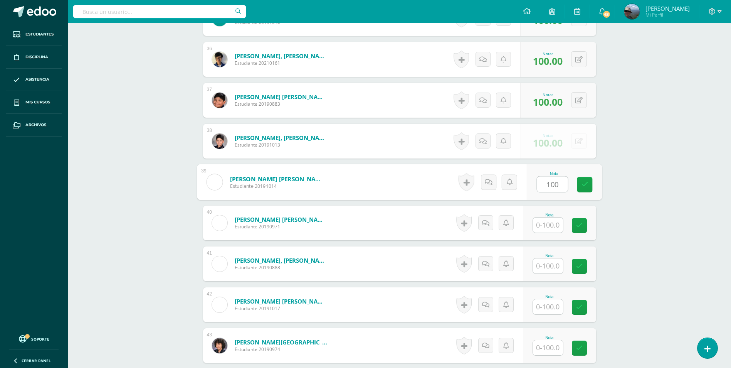
type input "100"
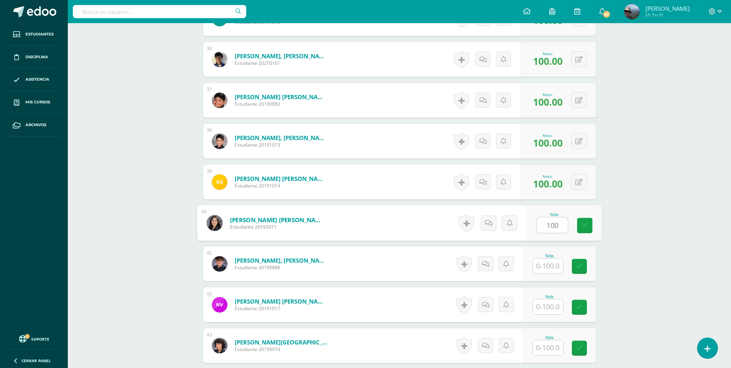
type input "100"
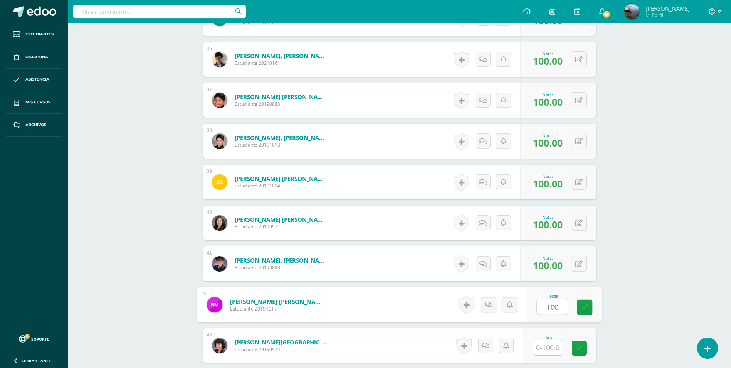
type input "100"
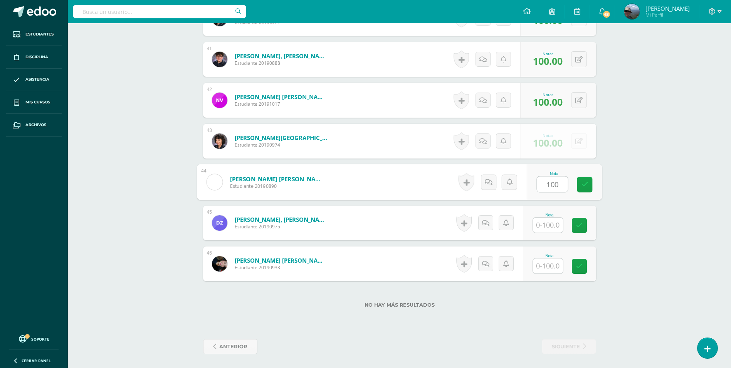
type input "100"
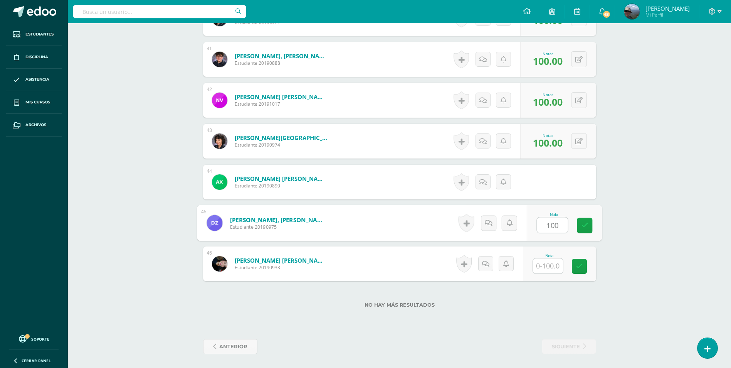
type input "100"
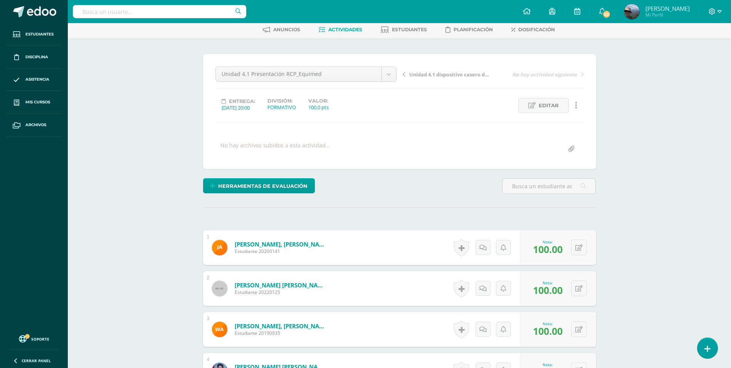
scroll to position [0, 0]
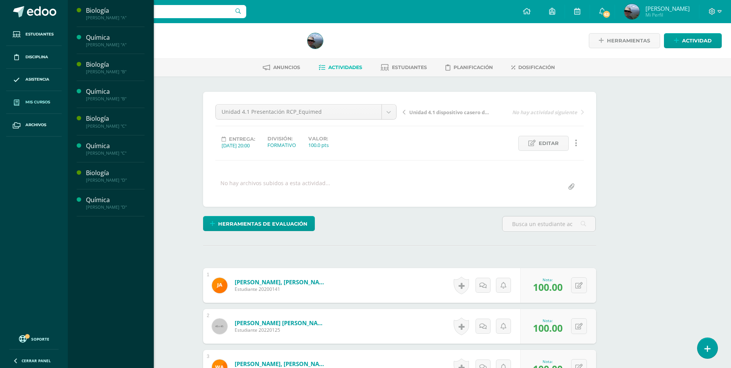
click at [40, 101] on span "Mis cursos" at bounding box center [37, 102] width 25 height 6
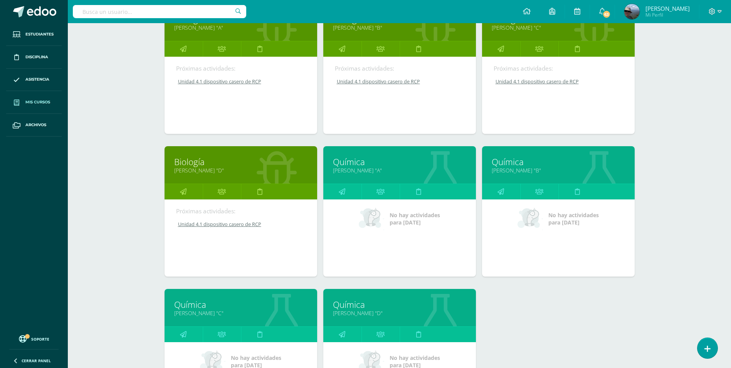
scroll to position [231, 0]
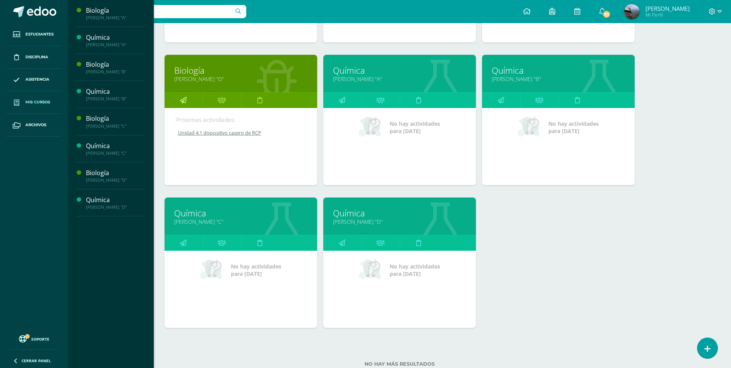
click at [190, 99] on link at bounding box center [184, 100] width 38 height 15
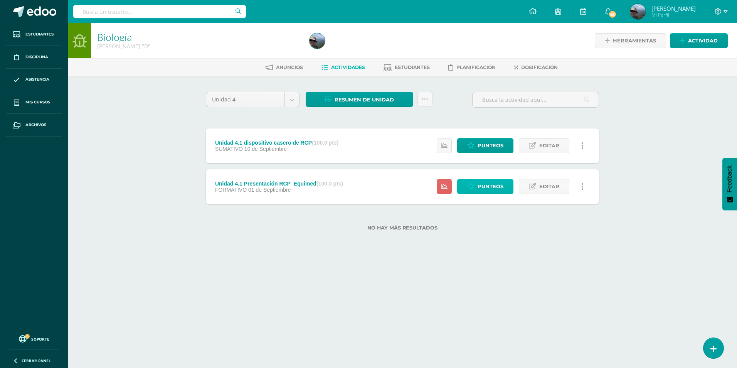
click at [479, 186] on span "Punteos" at bounding box center [491, 186] width 26 height 14
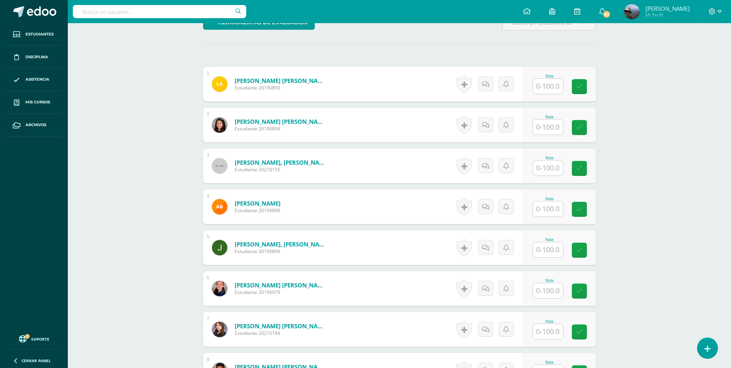
scroll to position [202, 0]
click at [539, 88] on input "text" at bounding box center [548, 85] width 30 height 15
type input "100"
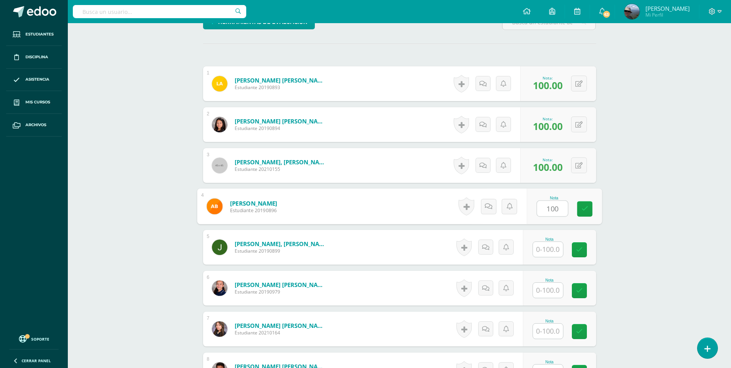
scroll to position [202, 0]
type input "100"
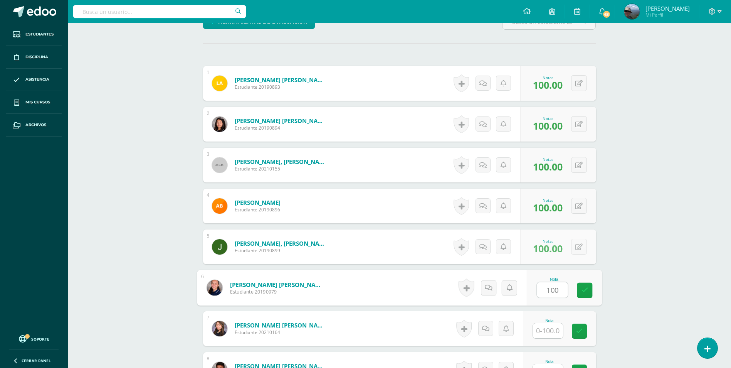
type input "100"
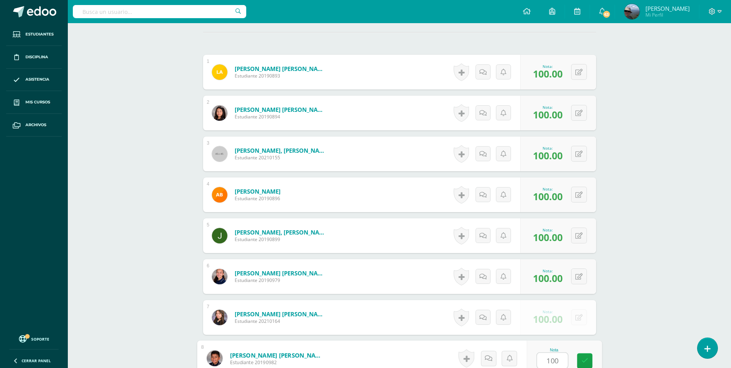
type input "100"
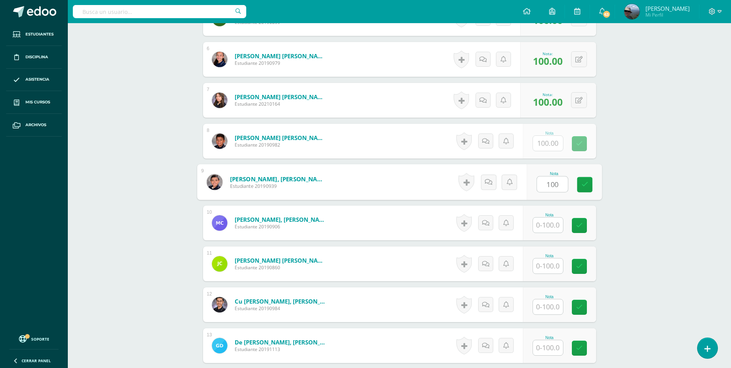
scroll to position [431, 0]
type input "100"
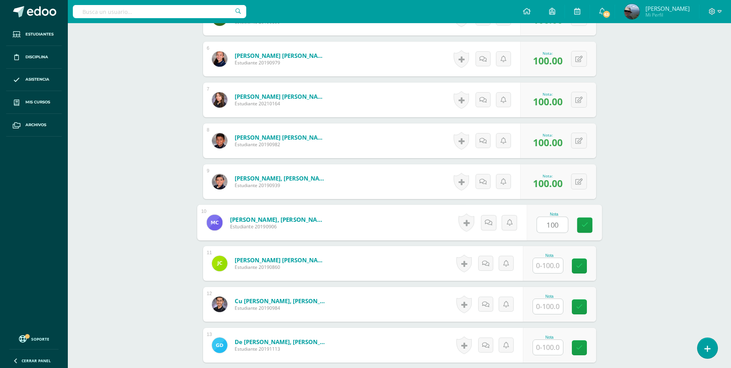
type input "100"
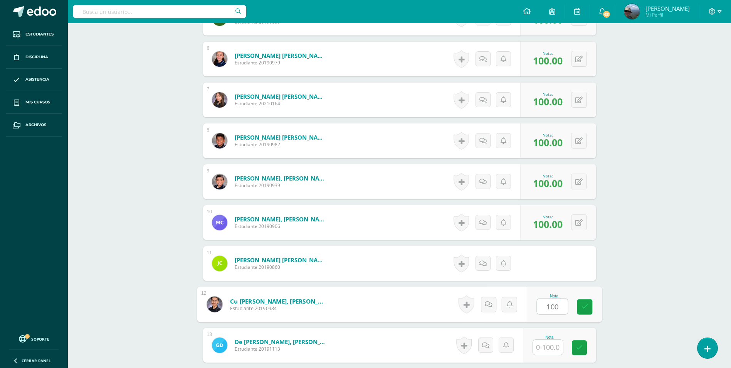
type input "100"
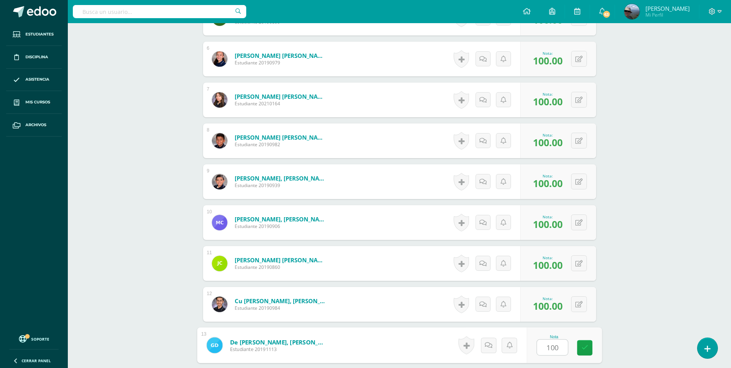
type input "100"
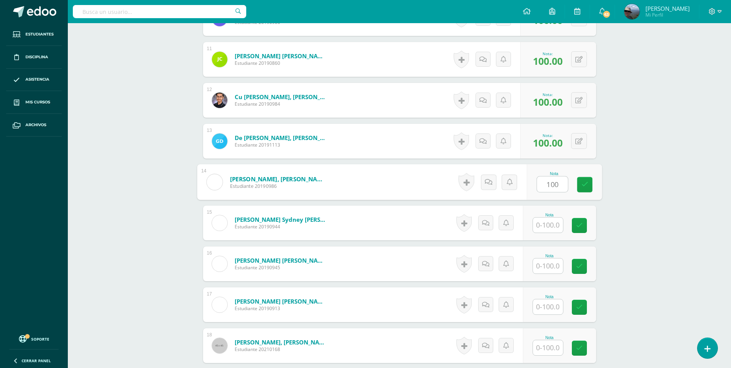
scroll to position [635, 0]
type input "100"
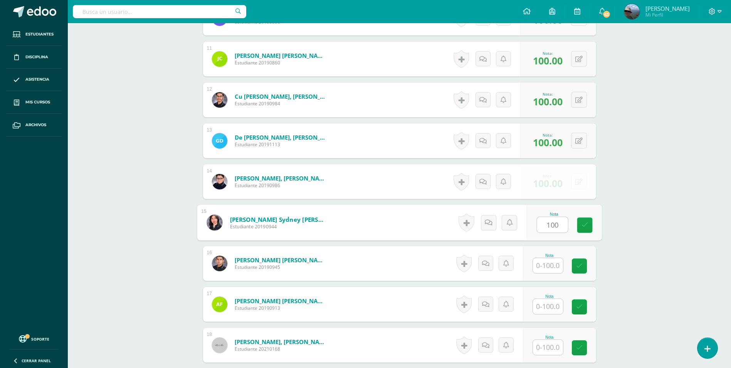
type input "100"
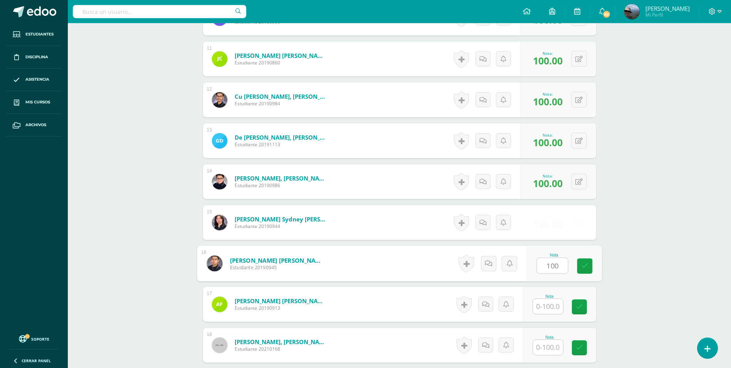
type input "100"
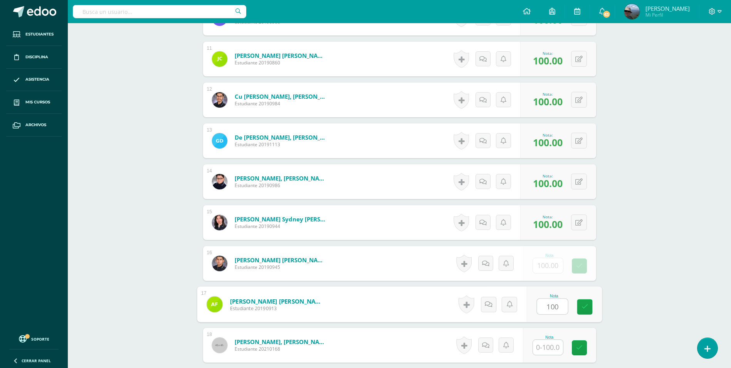
type input "100"
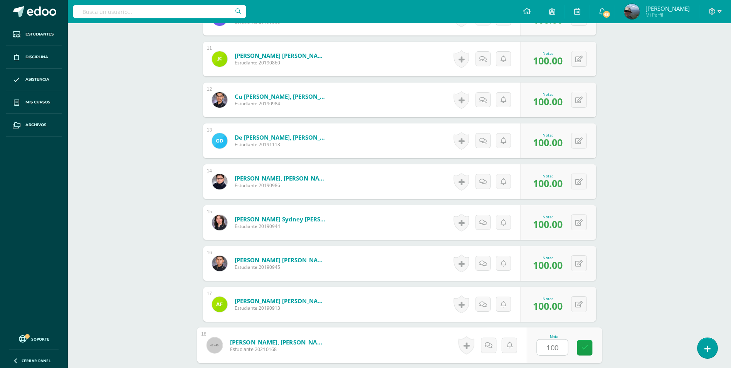
type input "100"
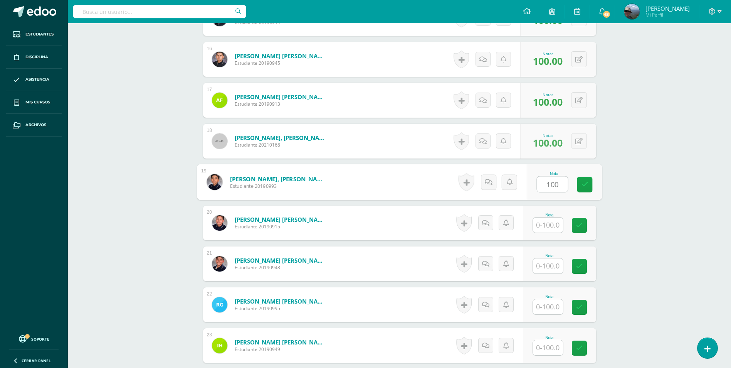
type input "100"
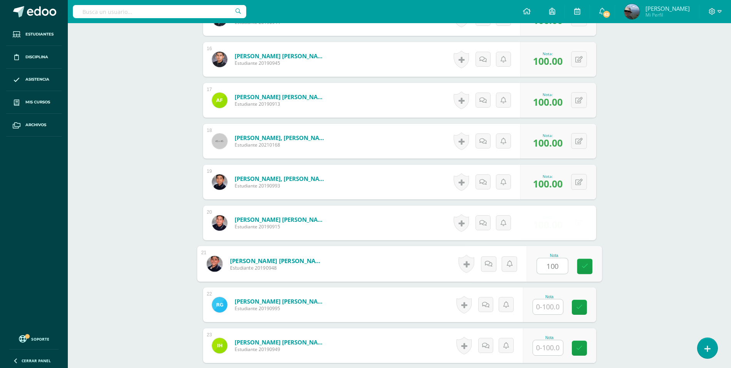
type input "100"
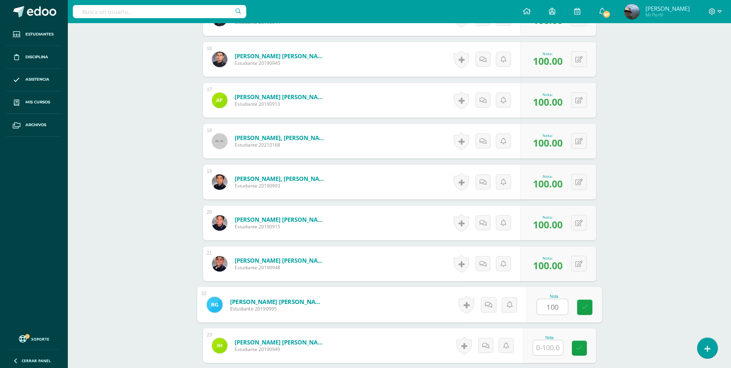
type input "100"
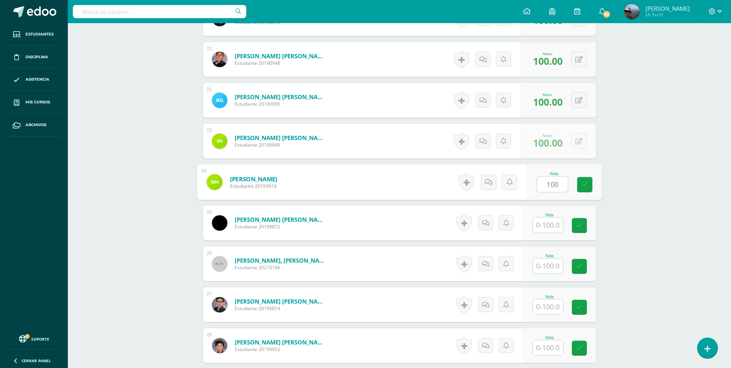
type input "100"
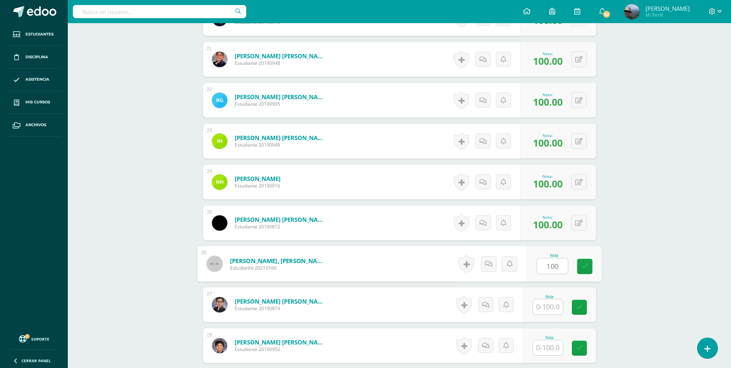
type input "100"
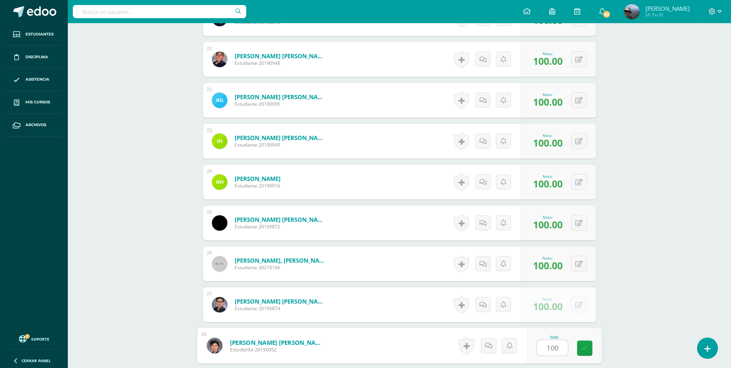
type input "100"
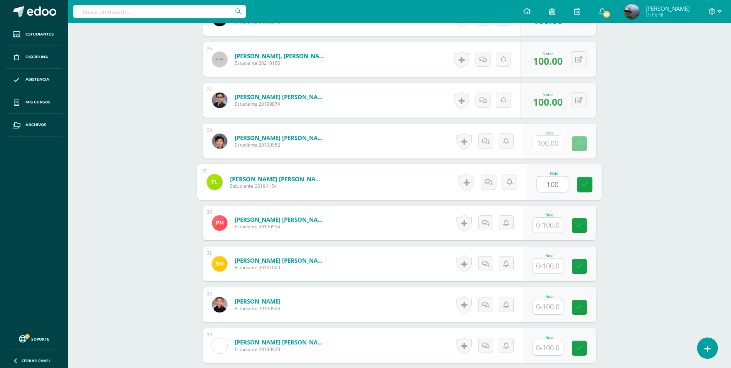
type input "100"
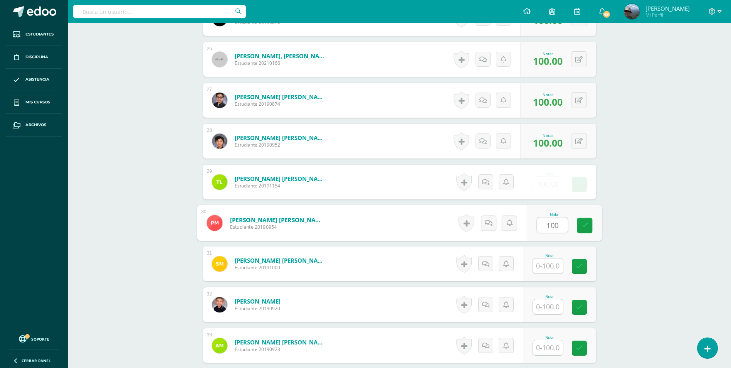
type input "100"
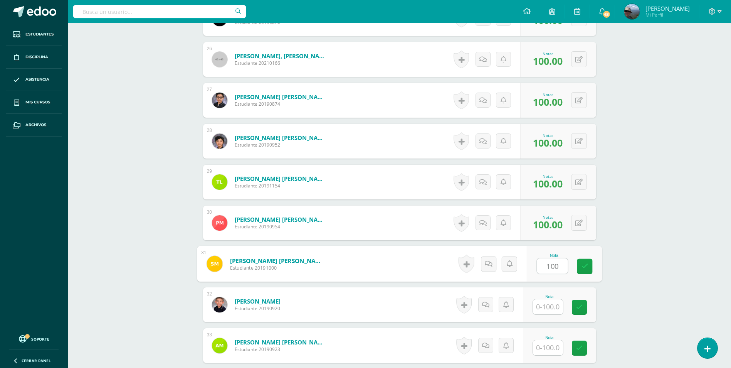
type input "100"
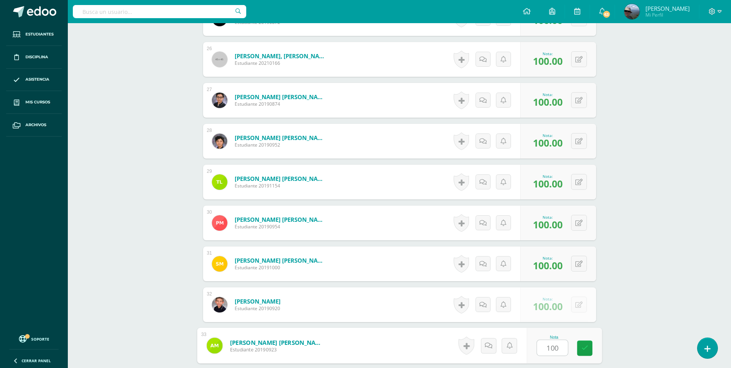
type input "100"
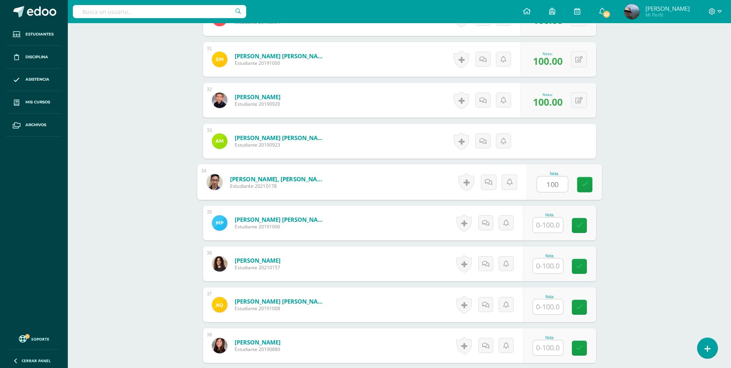
type input "100"
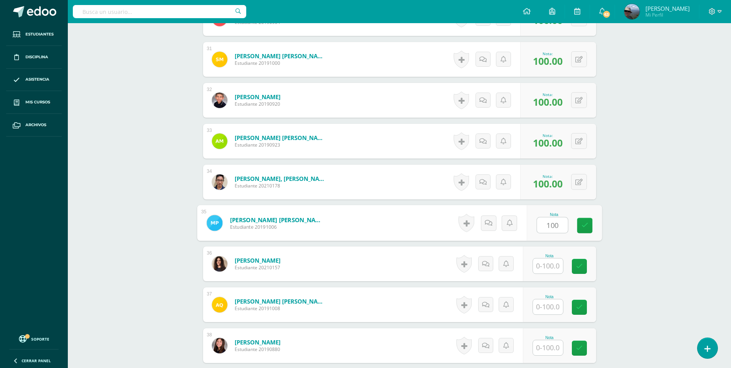
type input "100"
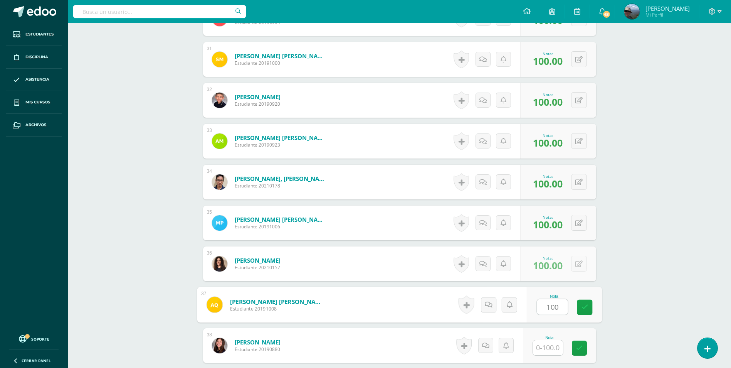
type input "100"
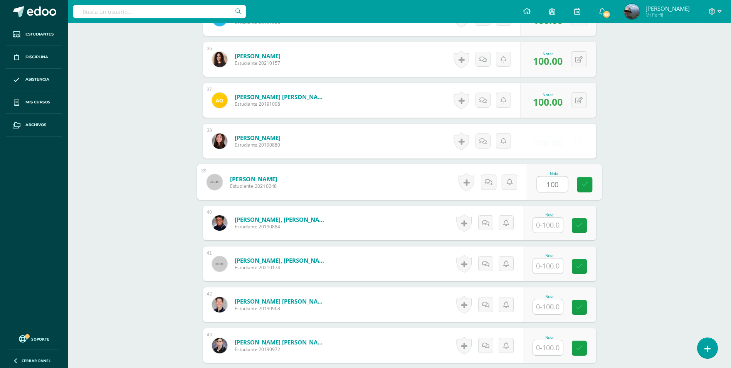
type input "100"
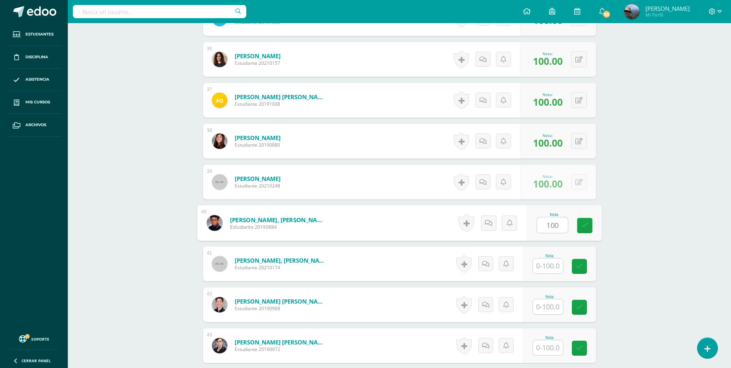
type input "100"
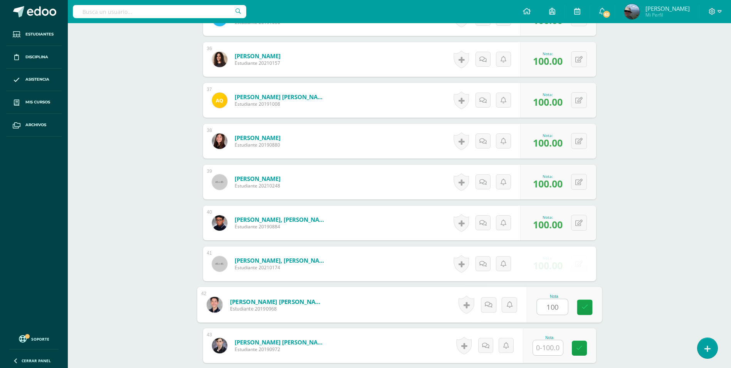
type input "100"
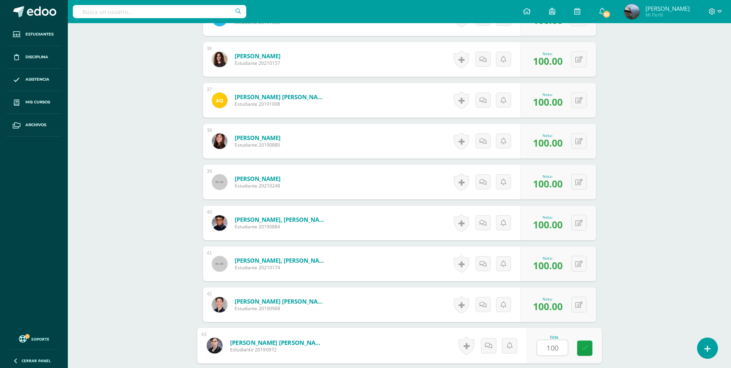
type input "100"
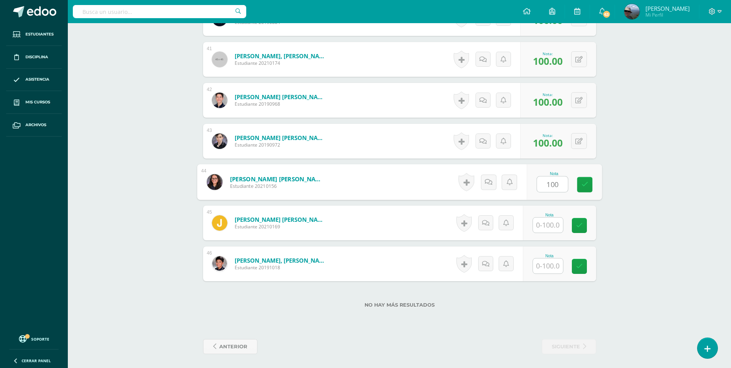
type input "100"
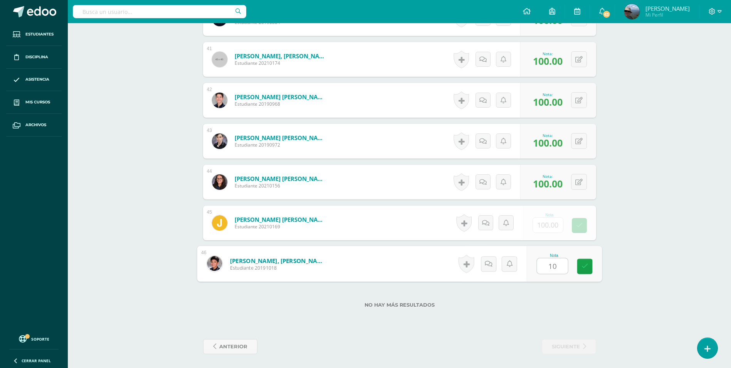
type input "100"
